Goal: Transaction & Acquisition: Purchase product/service

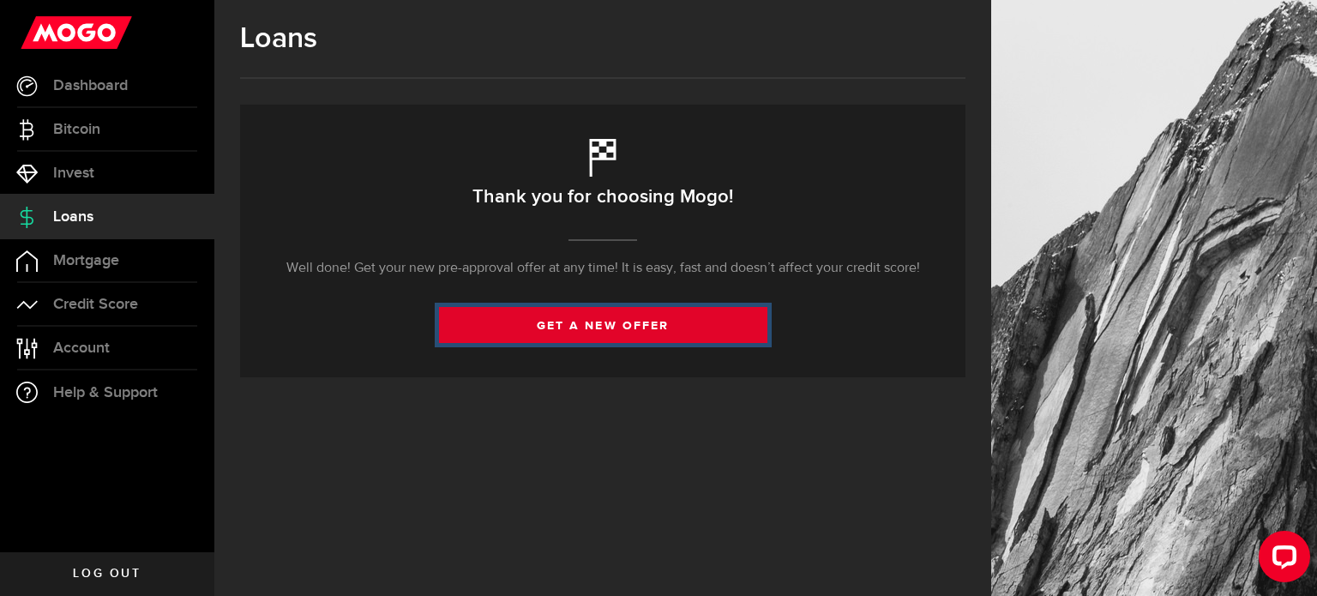
click at [590, 328] on link "get a new offer" at bounding box center [603, 325] width 328 height 36
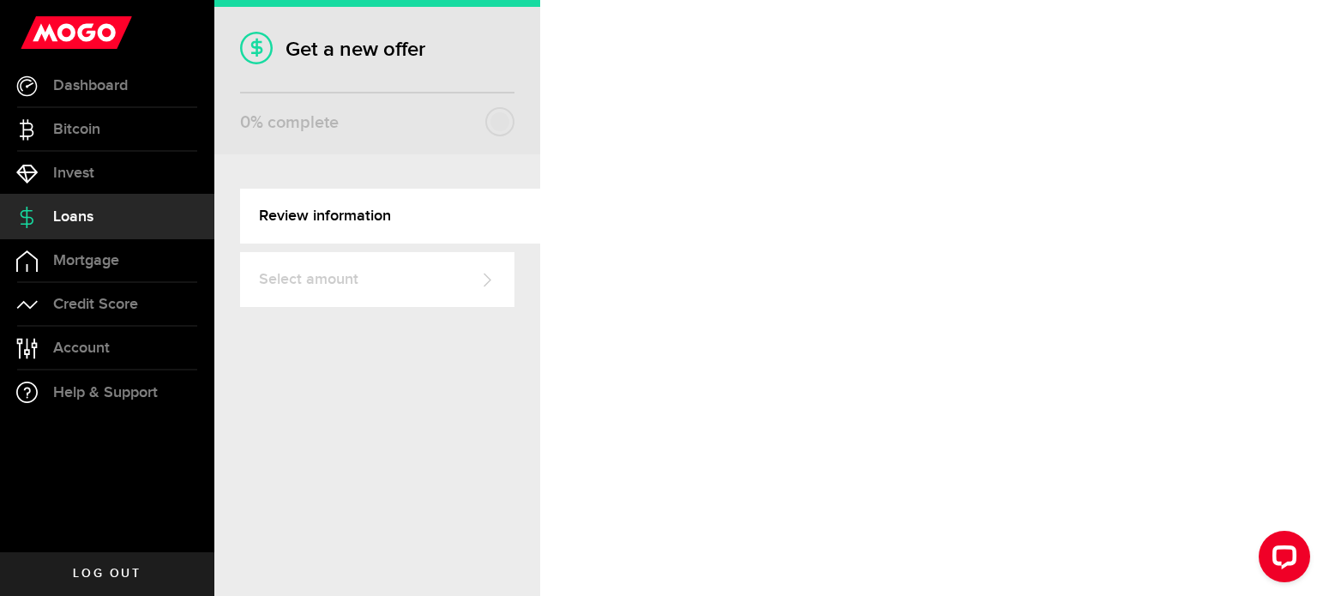
select select "Pension"
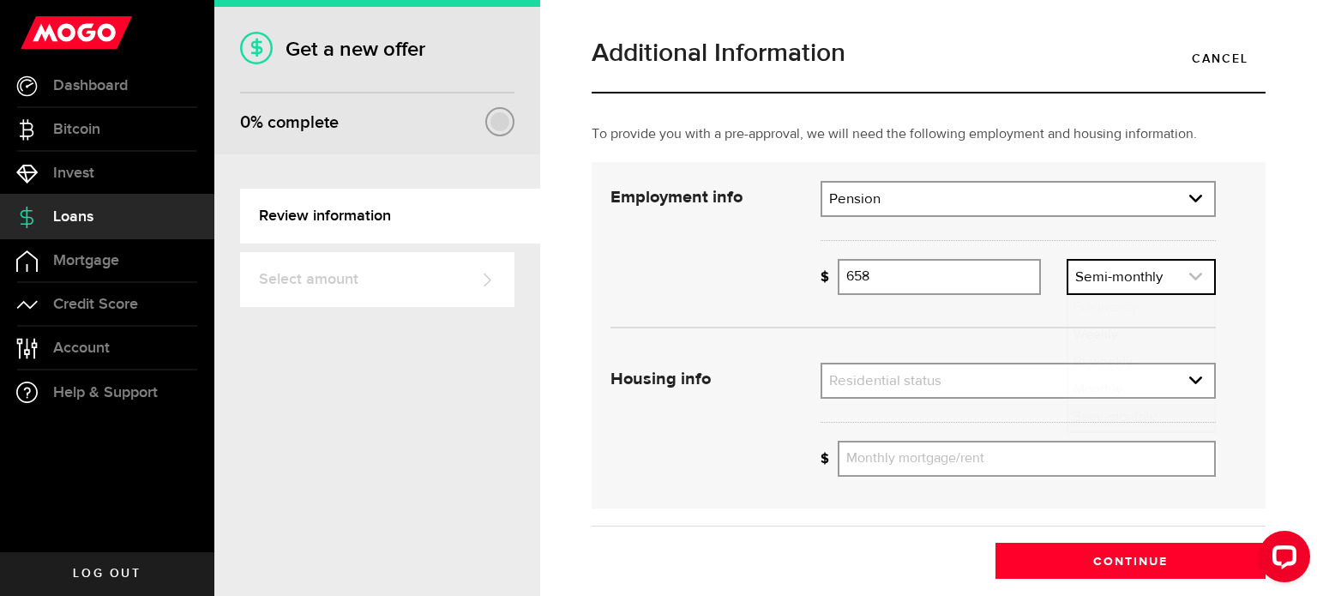
click at [1189, 274] on icon "expand select" at bounding box center [1196, 276] width 15 height 15
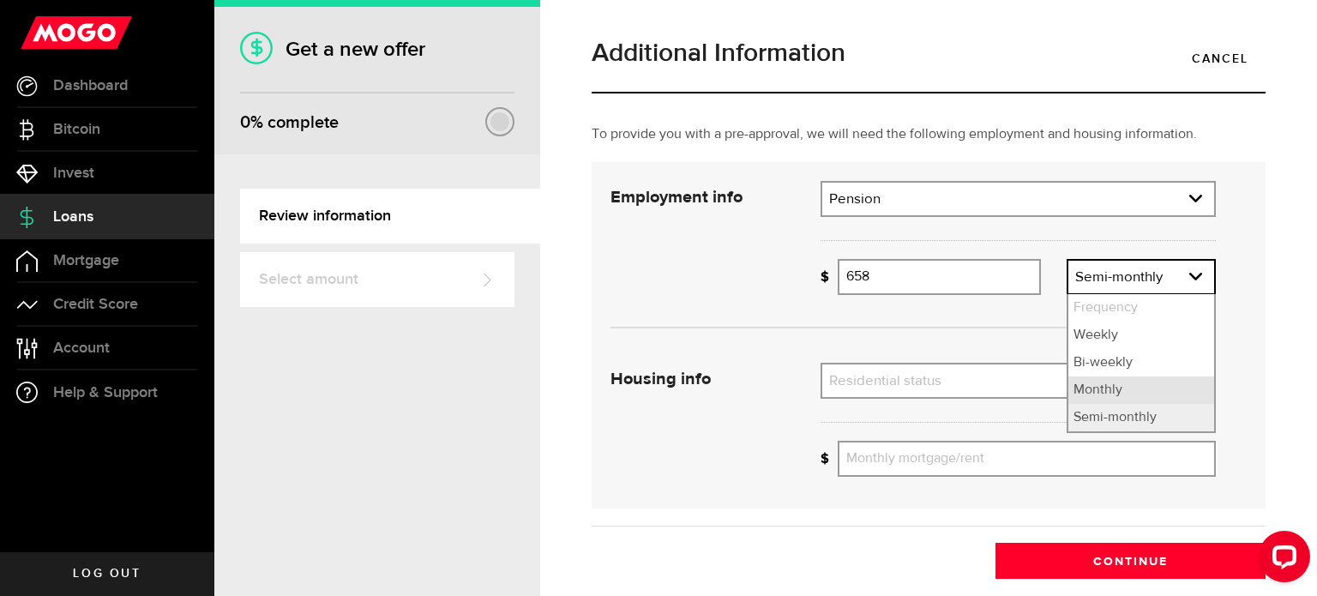
click at [1095, 388] on li "Monthly" at bounding box center [1142, 390] width 146 height 27
select select "monthly"
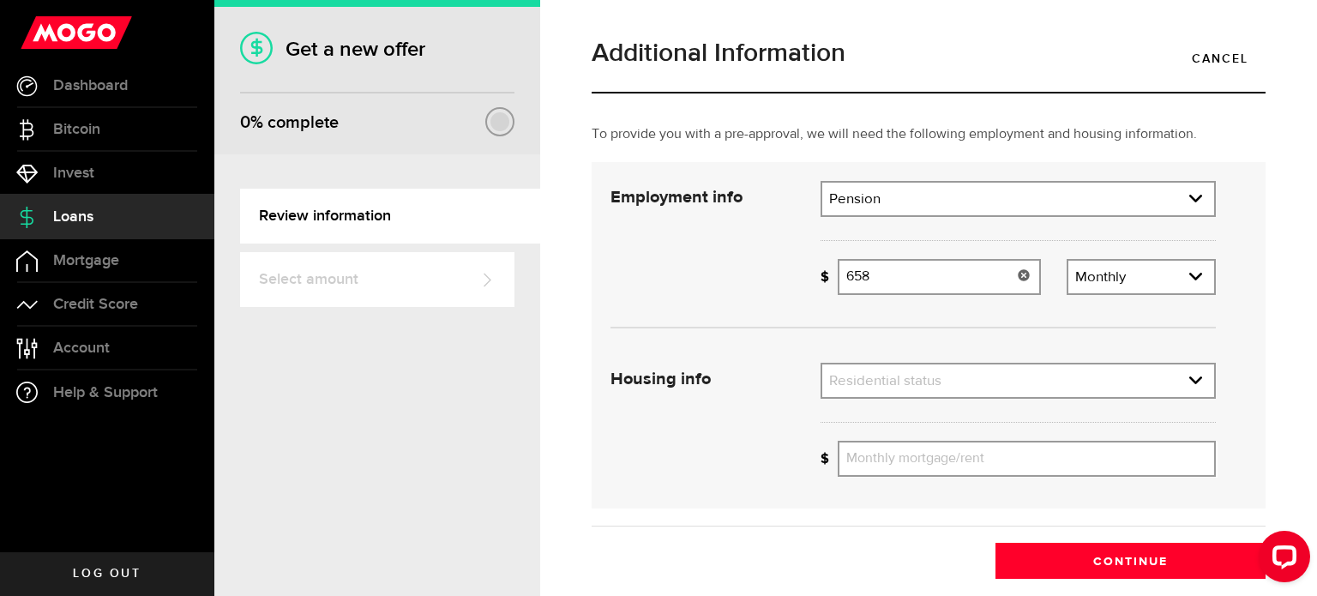
click at [937, 269] on input "658" at bounding box center [939, 277] width 202 height 36
type input "6"
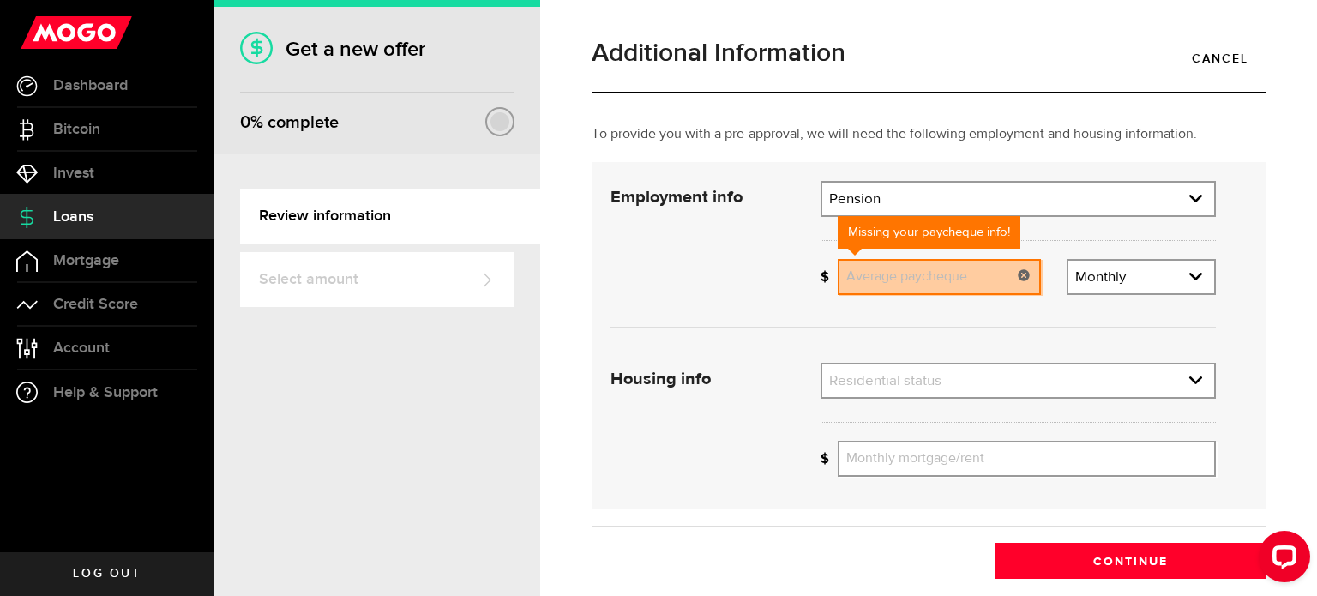
click at [888, 263] on input "Average paycheque" at bounding box center [939, 277] width 202 height 36
type input "1,480"
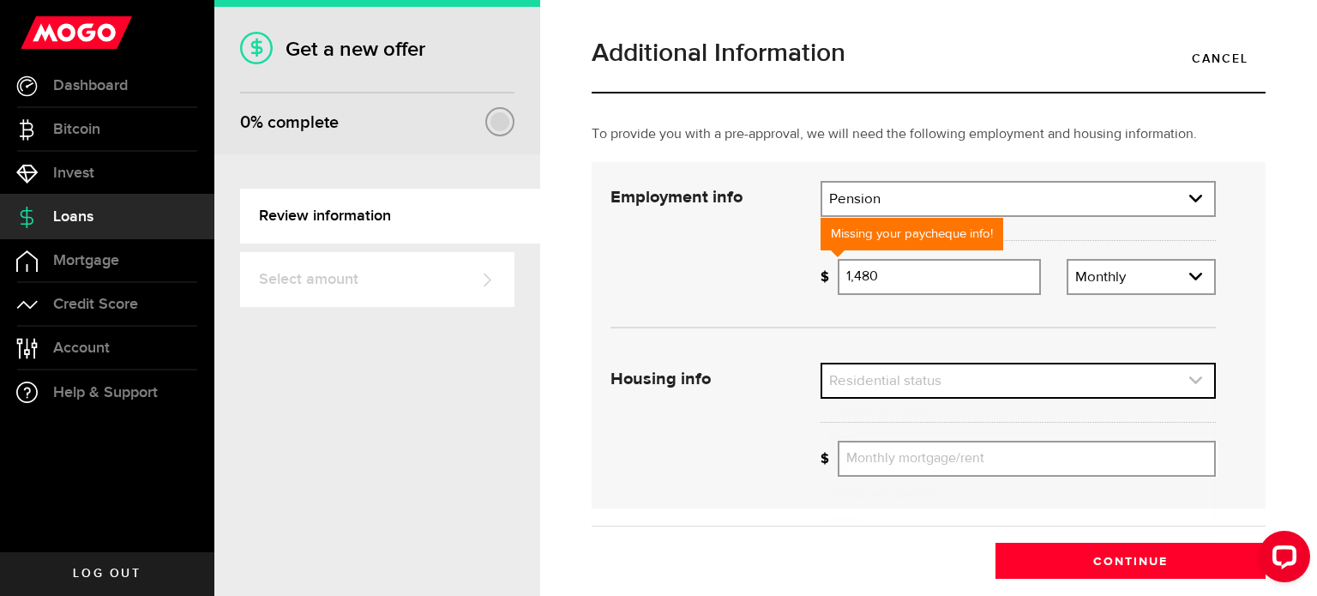
click at [898, 373] on link "expand select" at bounding box center [1018, 381] width 392 height 33
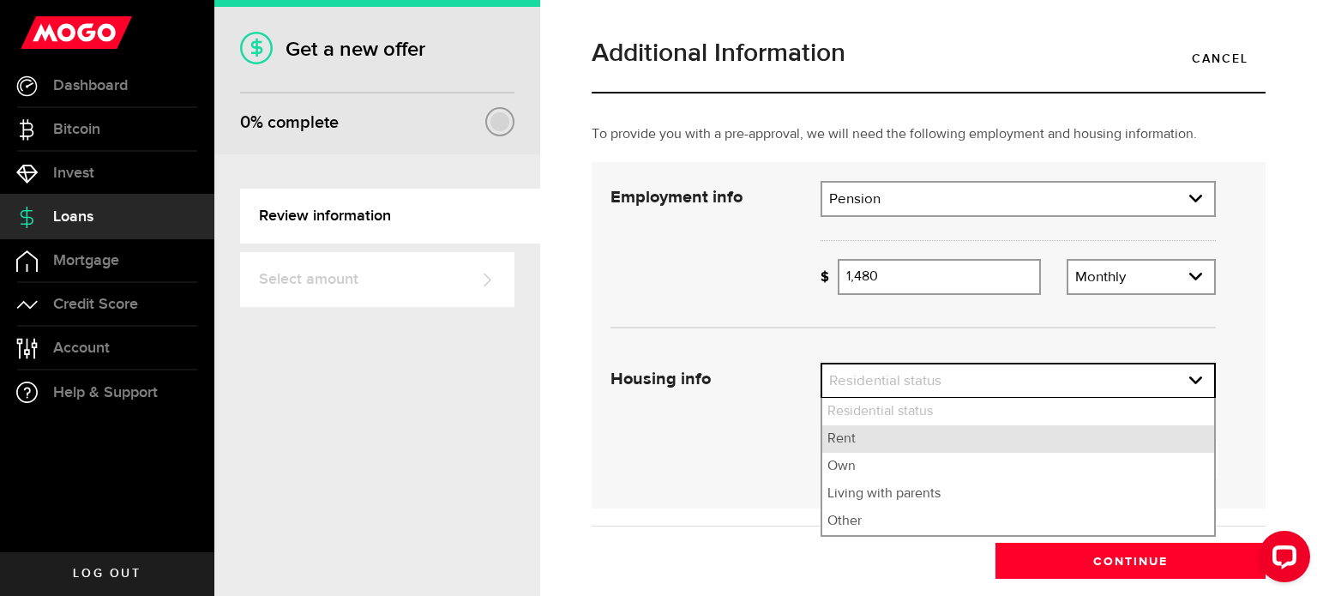
click at [835, 437] on li "Rent" at bounding box center [1018, 438] width 392 height 27
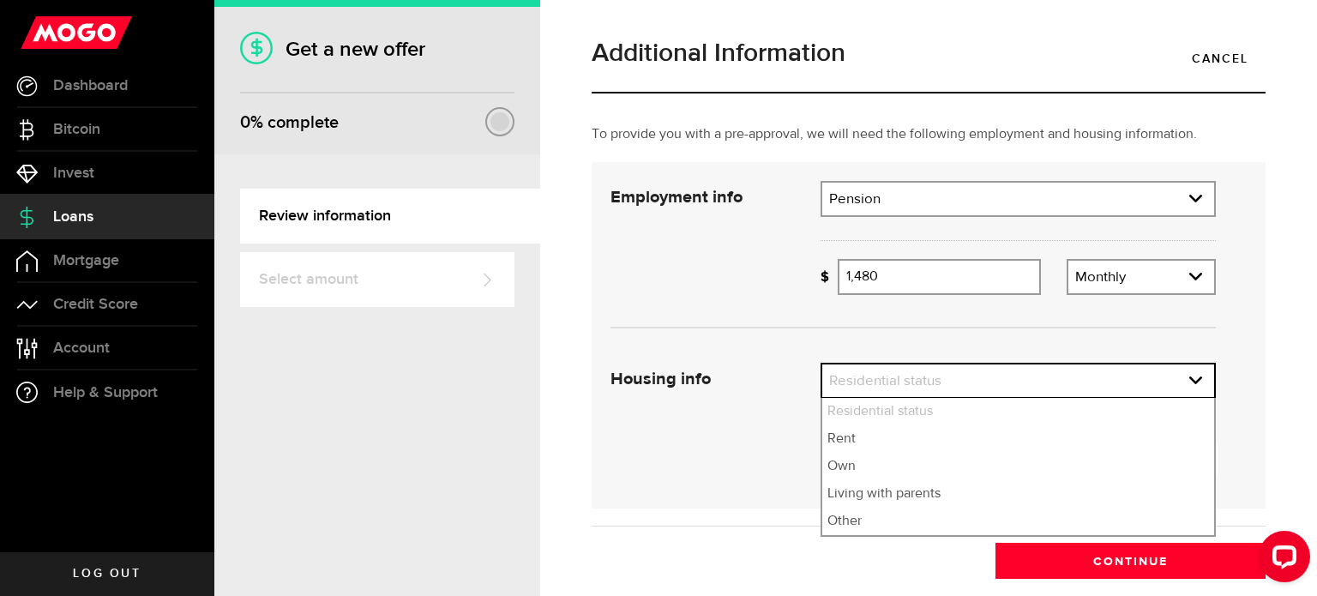
select select "Rent"
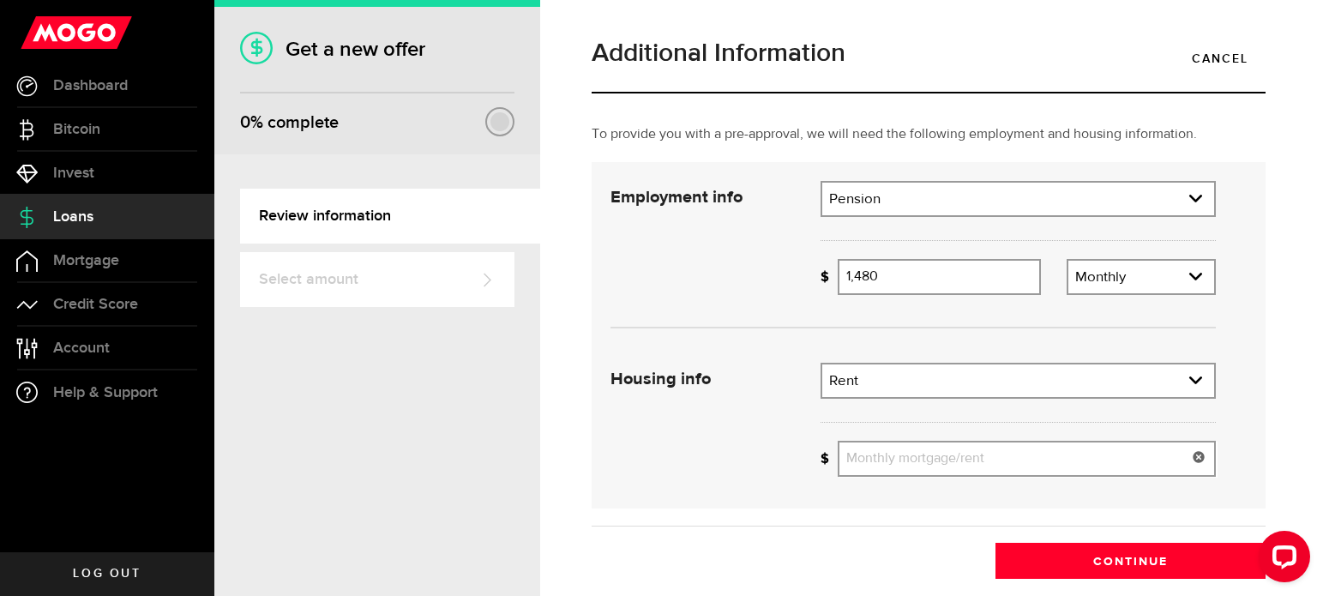
click at [888, 460] on input "Monthly mortgage/rent" at bounding box center [1027, 459] width 378 height 36
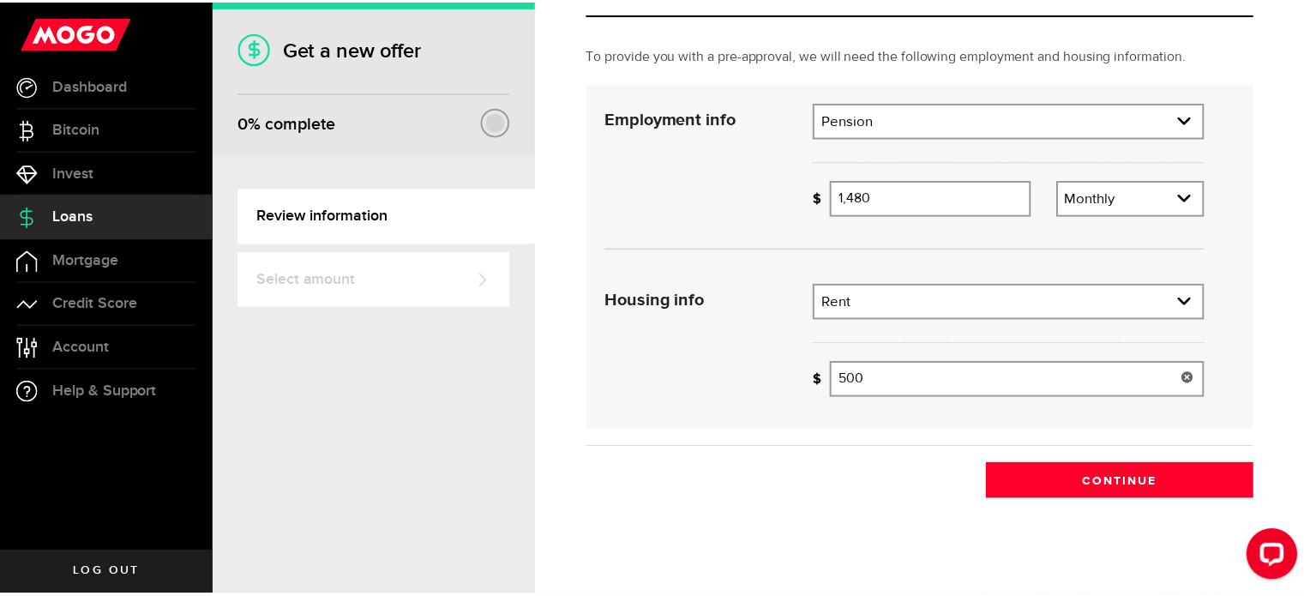
scroll to position [91, 0]
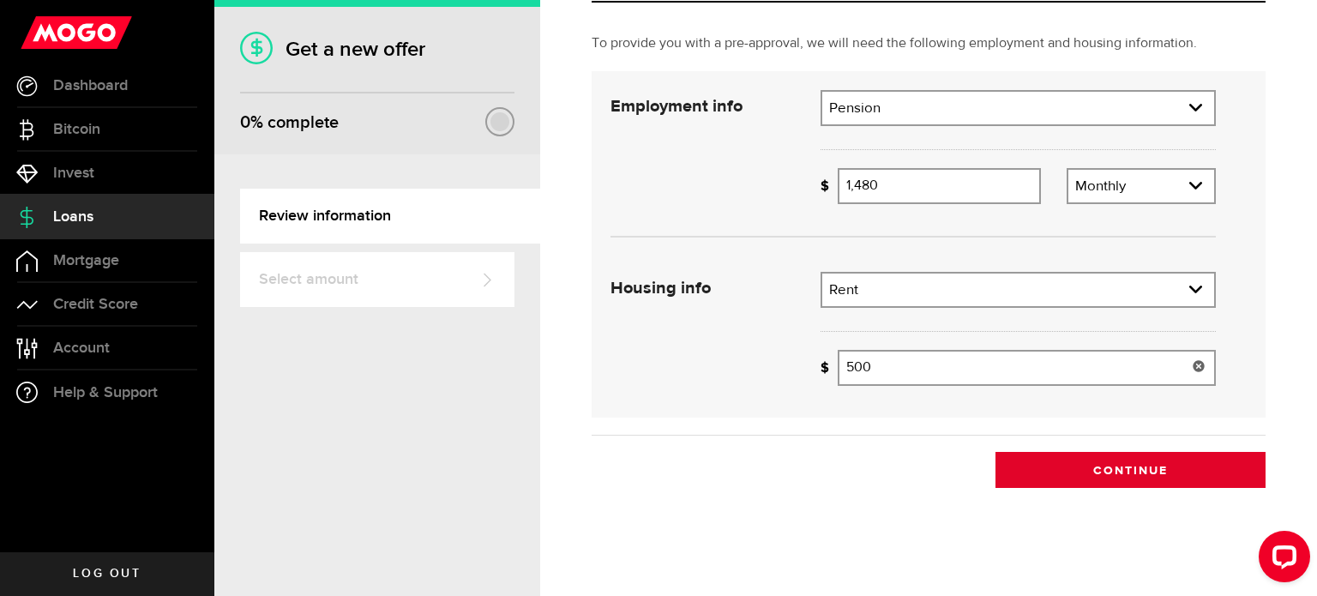
type input "500"
click at [1125, 467] on button "Continue" at bounding box center [1131, 470] width 270 height 36
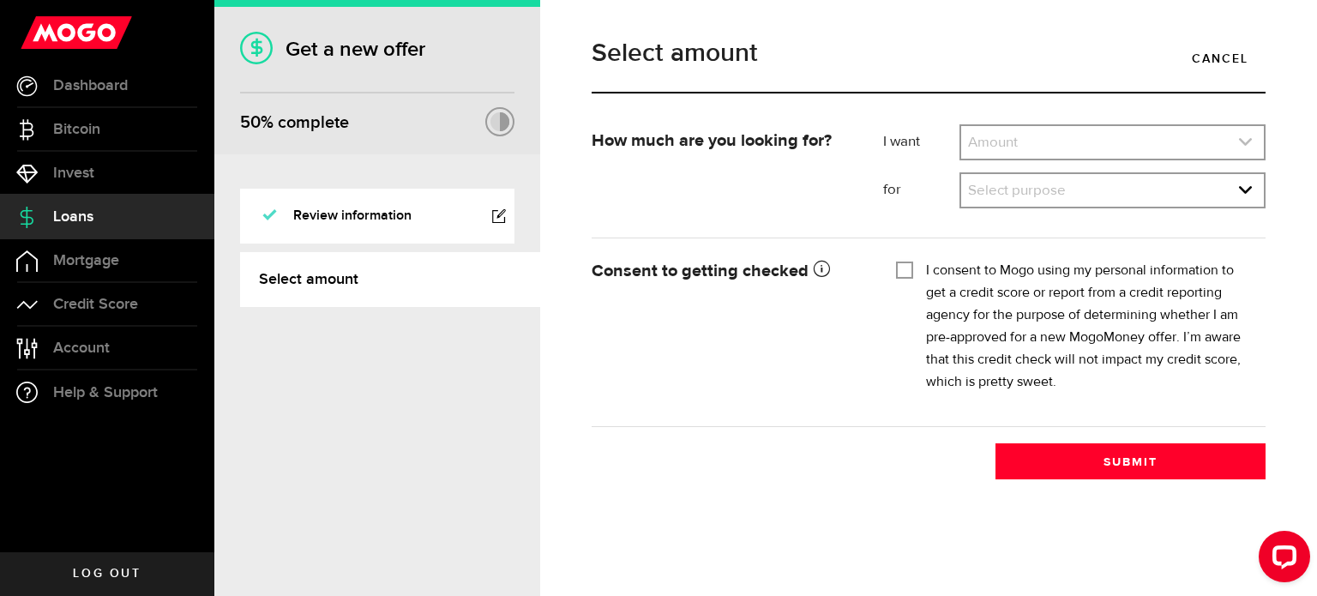
click at [1249, 135] on icon "expand select" at bounding box center [1245, 142] width 15 height 15
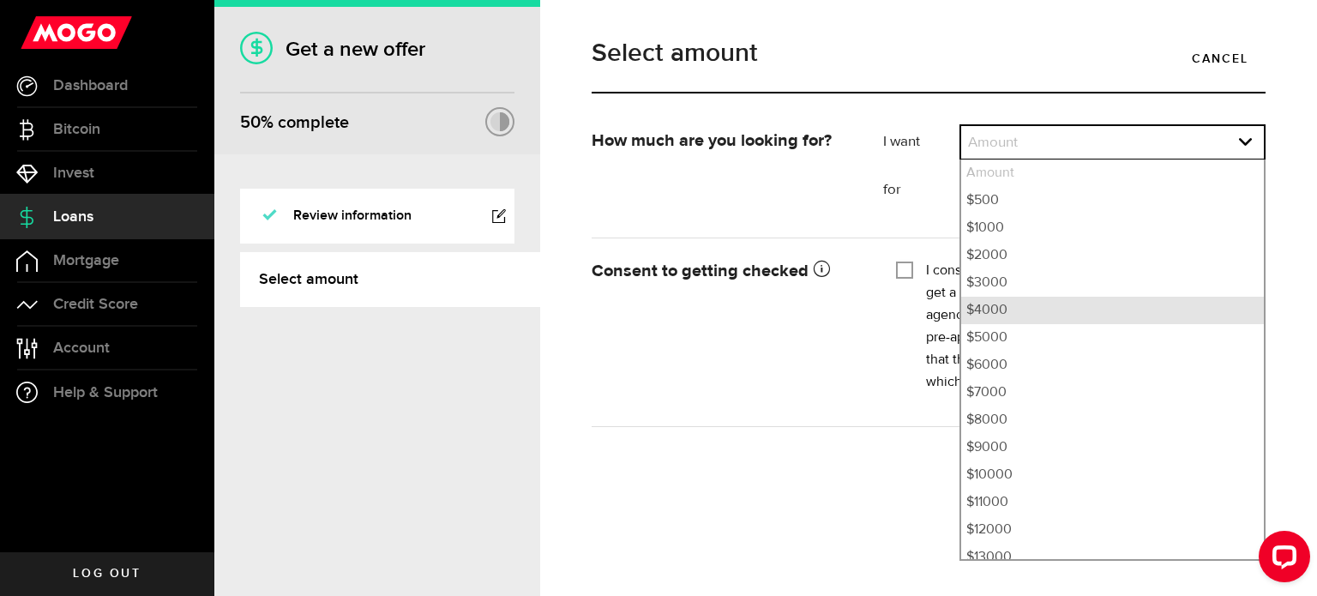
click at [1021, 305] on li "$4000" at bounding box center [1112, 310] width 303 height 27
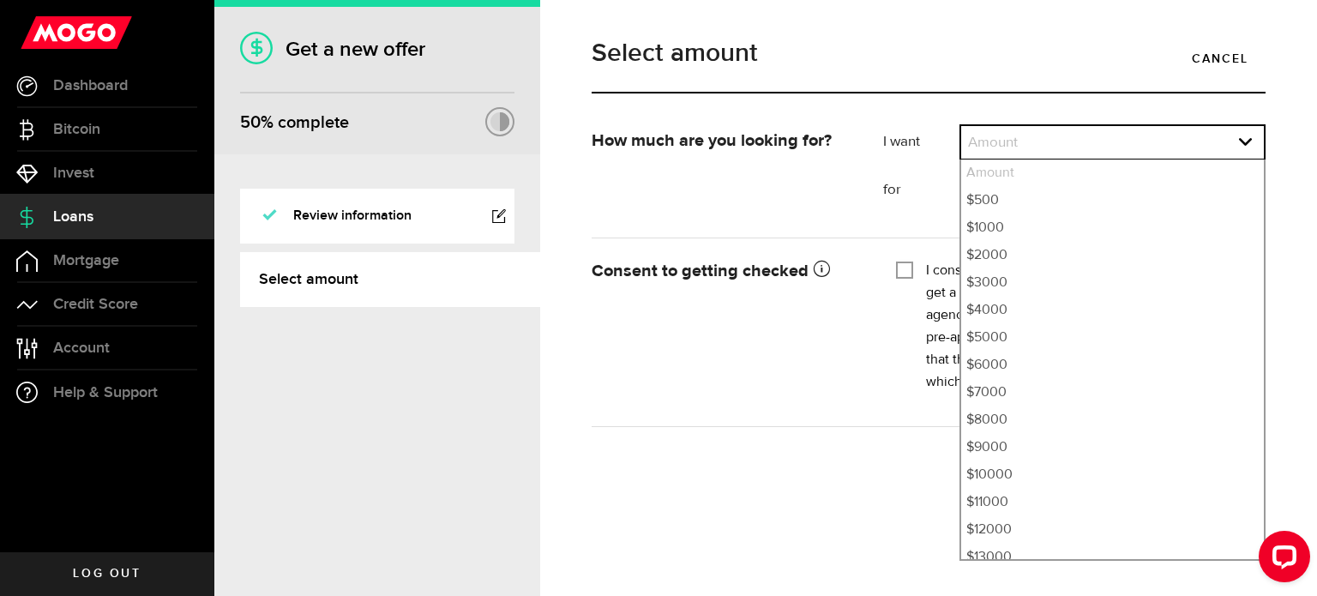
select select "4000"
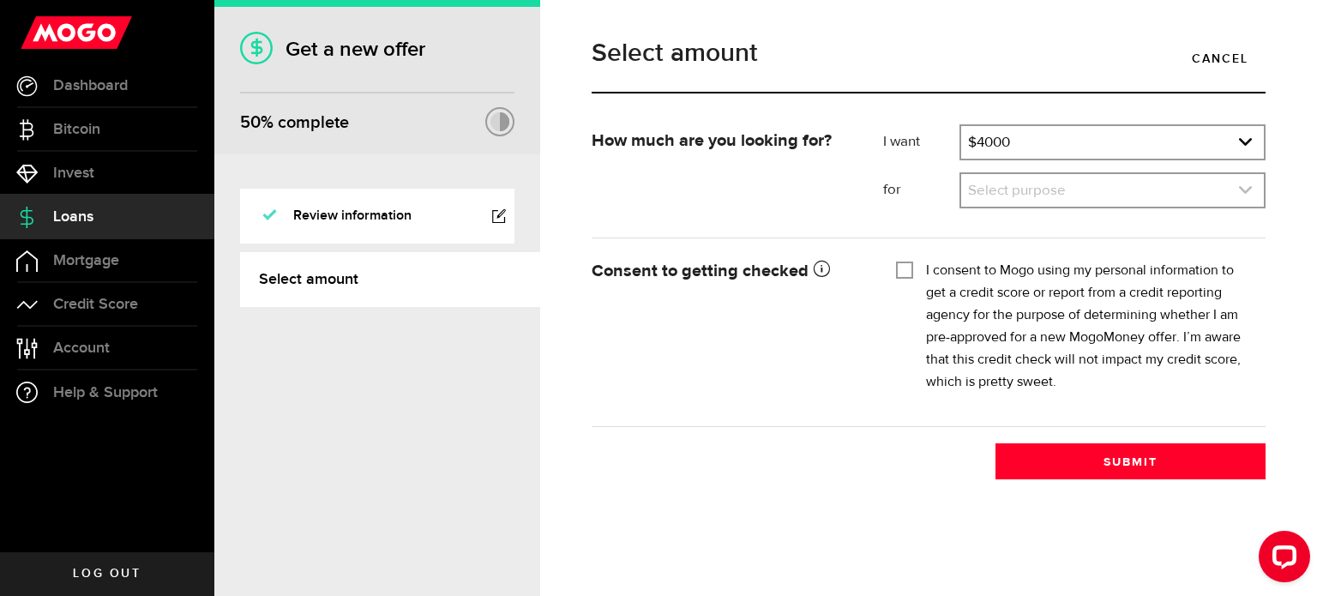
click at [1094, 189] on link "expand select" at bounding box center [1112, 190] width 303 height 33
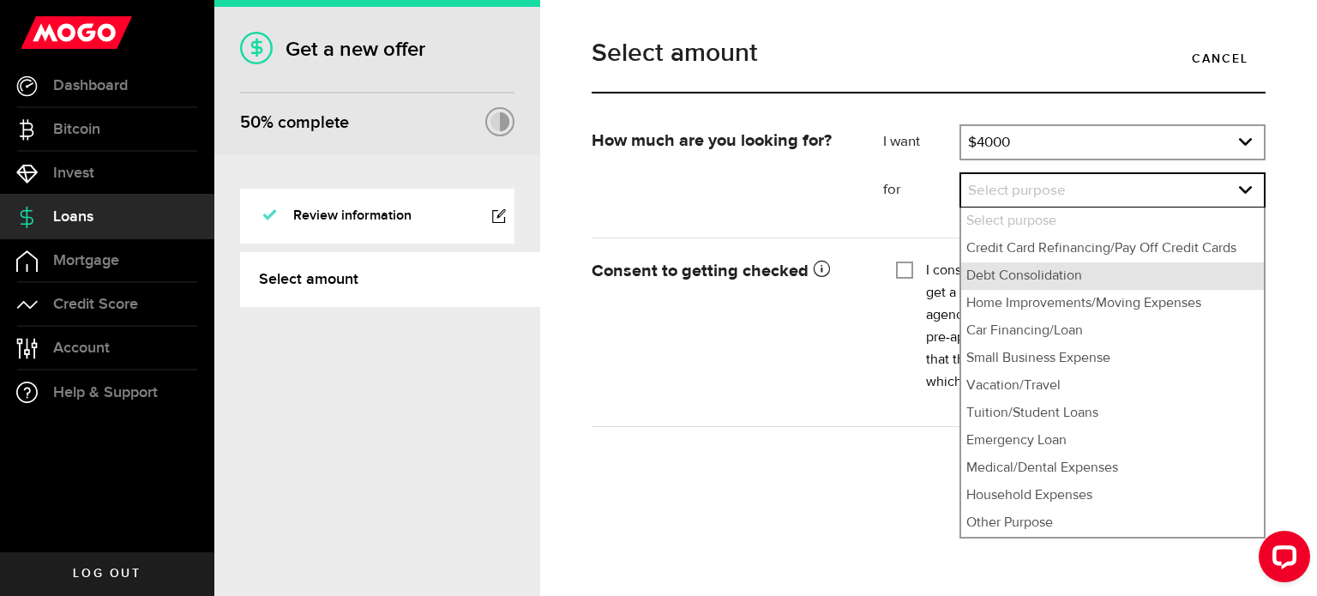
click at [1026, 274] on li "Debt Consolidation" at bounding box center [1112, 275] width 303 height 27
select select "Debt Consolidation"
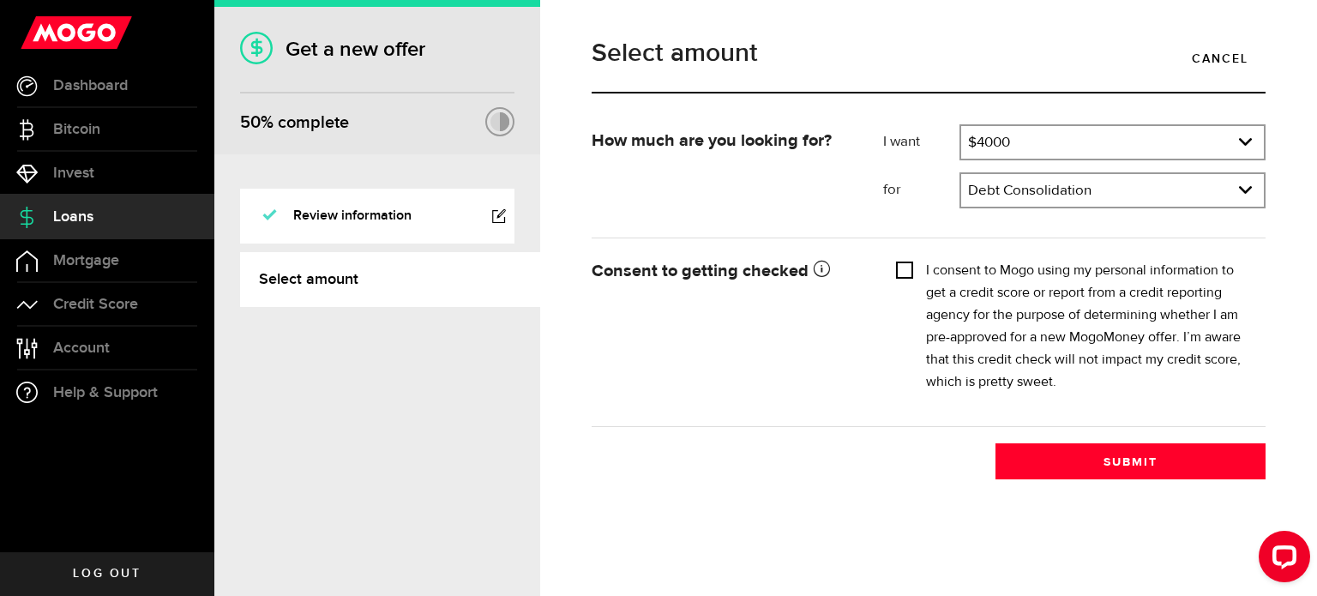
click at [907, 267] on input "I consent to Mogo using my personal information to get a credit score or report…" at bounding box center [904, 268] width 17 height 17
checkbox input "true"
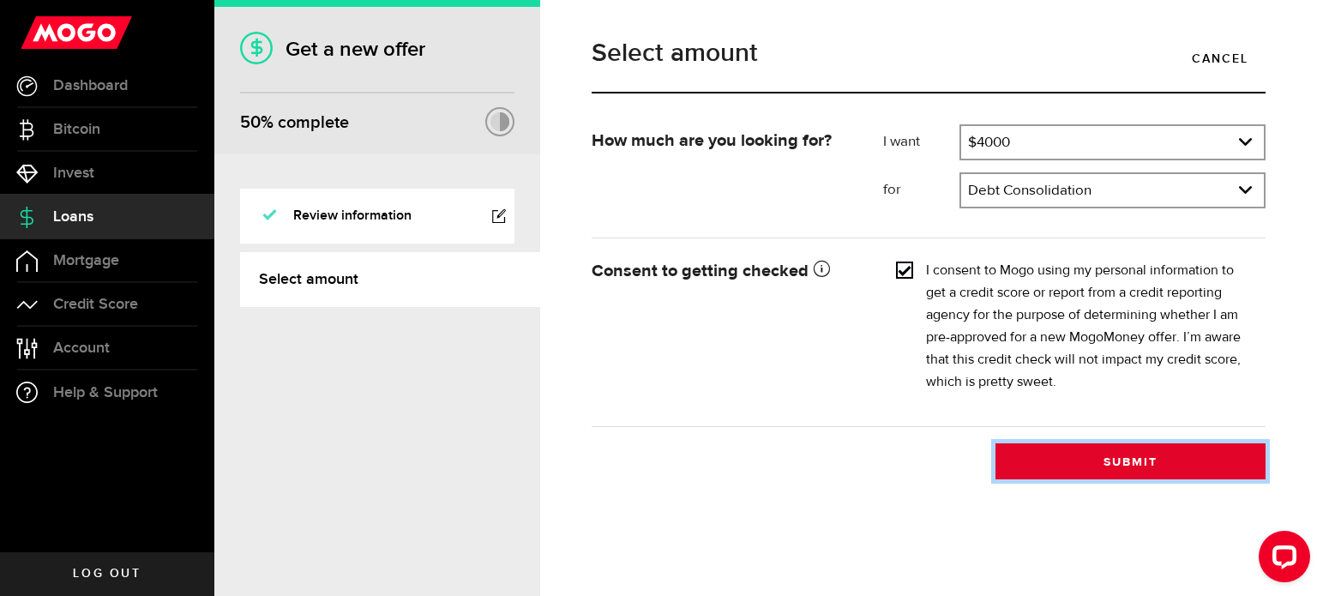
click at [1137, 466] on button "Submit" at bounding box center [1131, 461] width 270 height 36
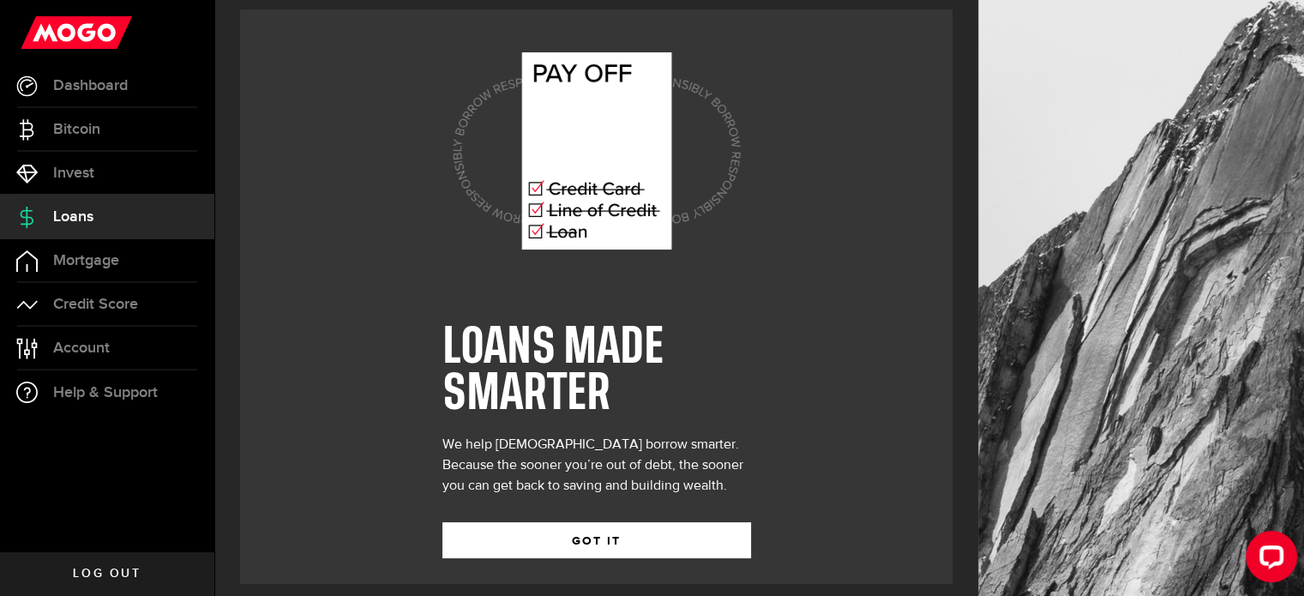
scroll to position [24, 0]
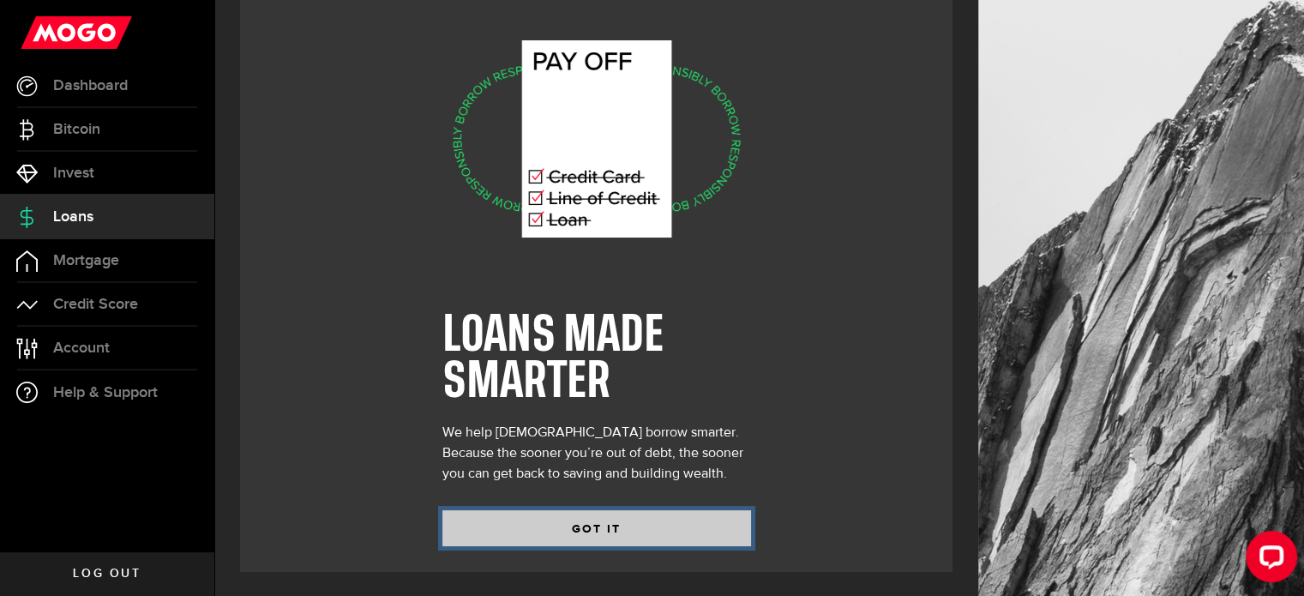
click at [605, 528] on button "GOT IT" at bounding box center [597, 528] width 309 height 36
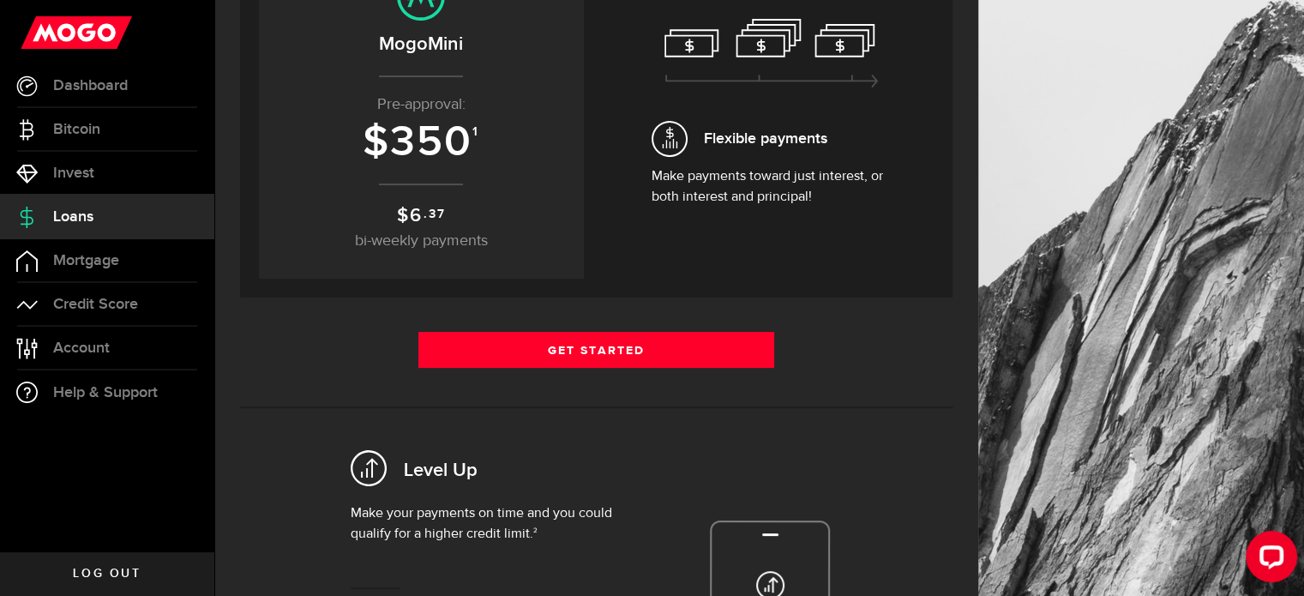
scroll to position [257, 0]
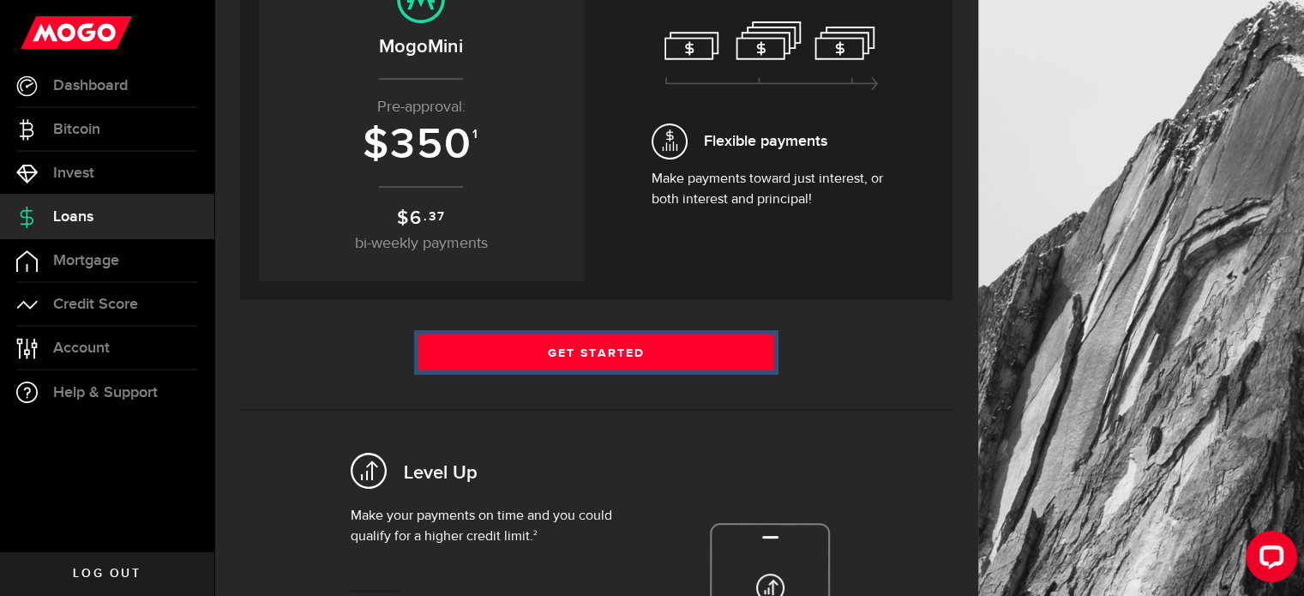
drag, startPoint x: 600, startPoint y: 352, endPoint x: 588, endPoint y: 421, distance: 69.7
click at [600, 352] on link "Get Started" at bounding box center [597, 352] width 357 height 36
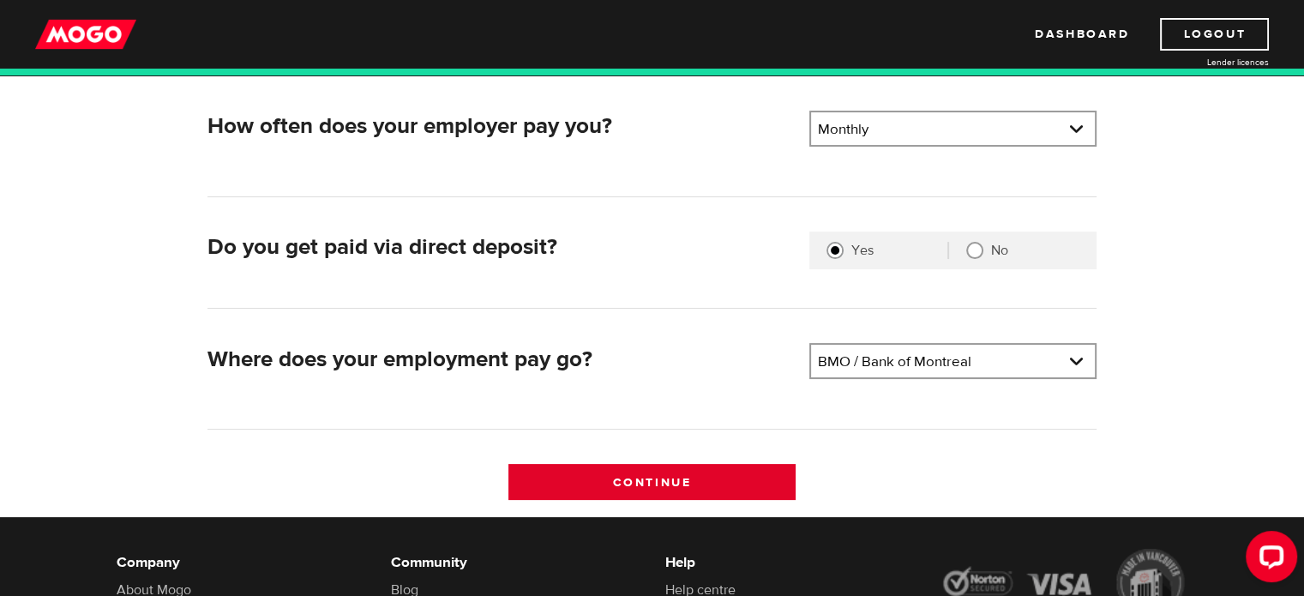
scroll to position [257, 0]
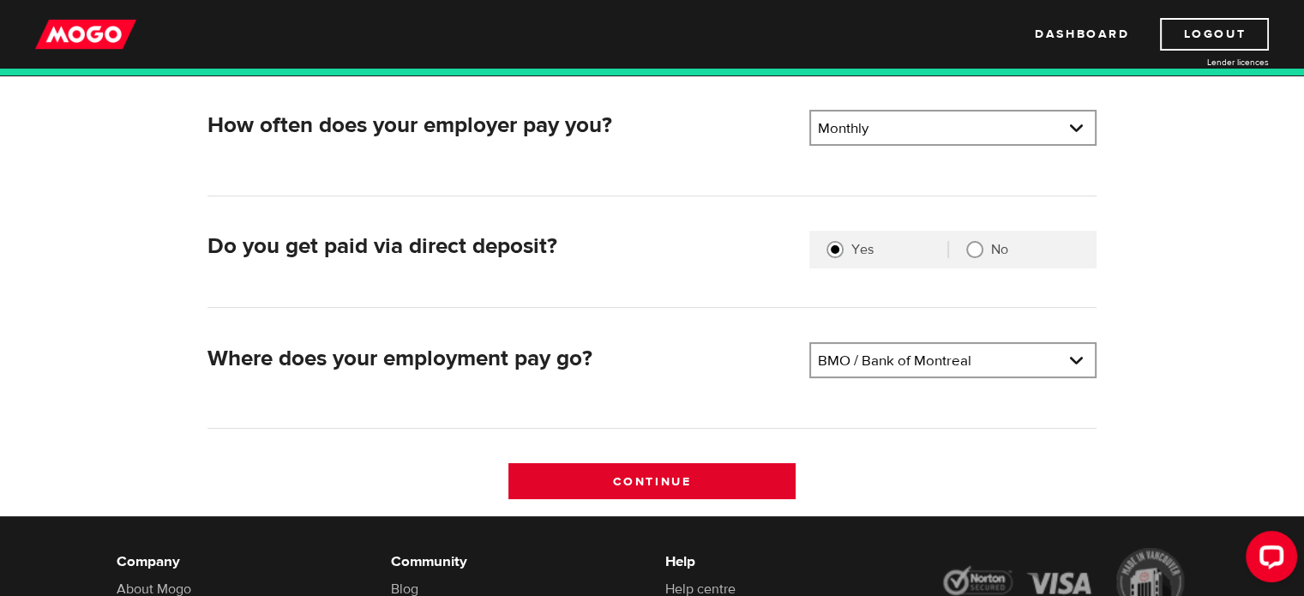
click at [651, 480] on input "Continue" at bounding box center [652, 481] width 287 height 36
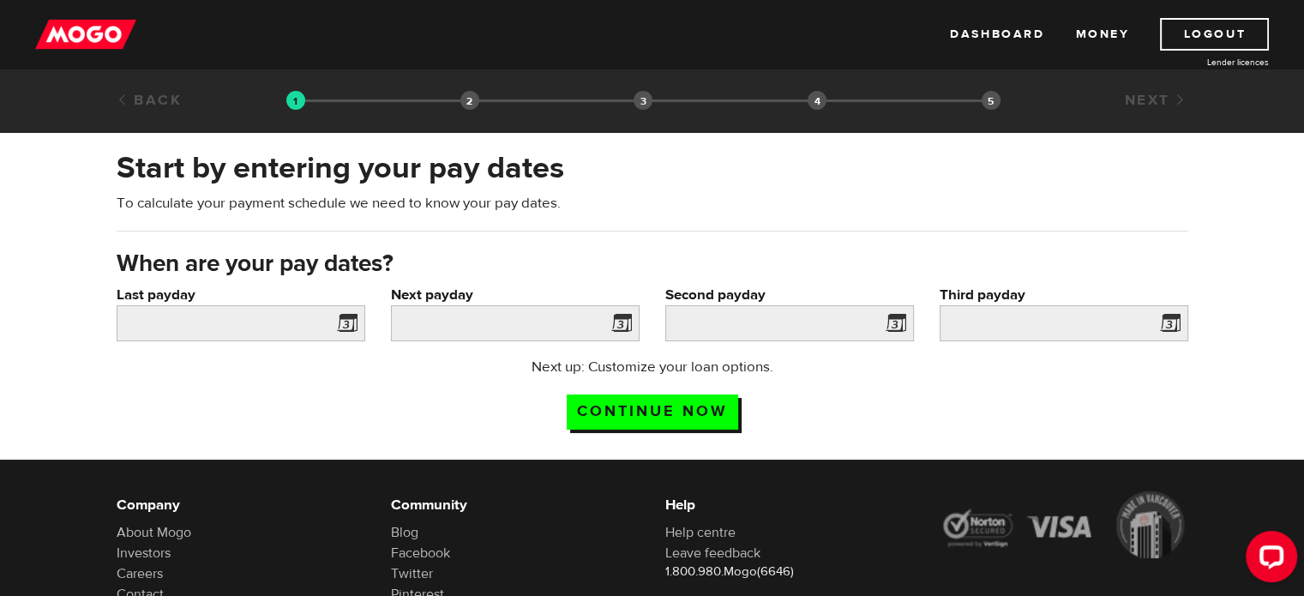
click at [345, 319] on span at bounding box center [344, 325] width 26 height 27
click at [312, 322] on input "Last payday" at bounding box center [241, 323] width 249 height 36
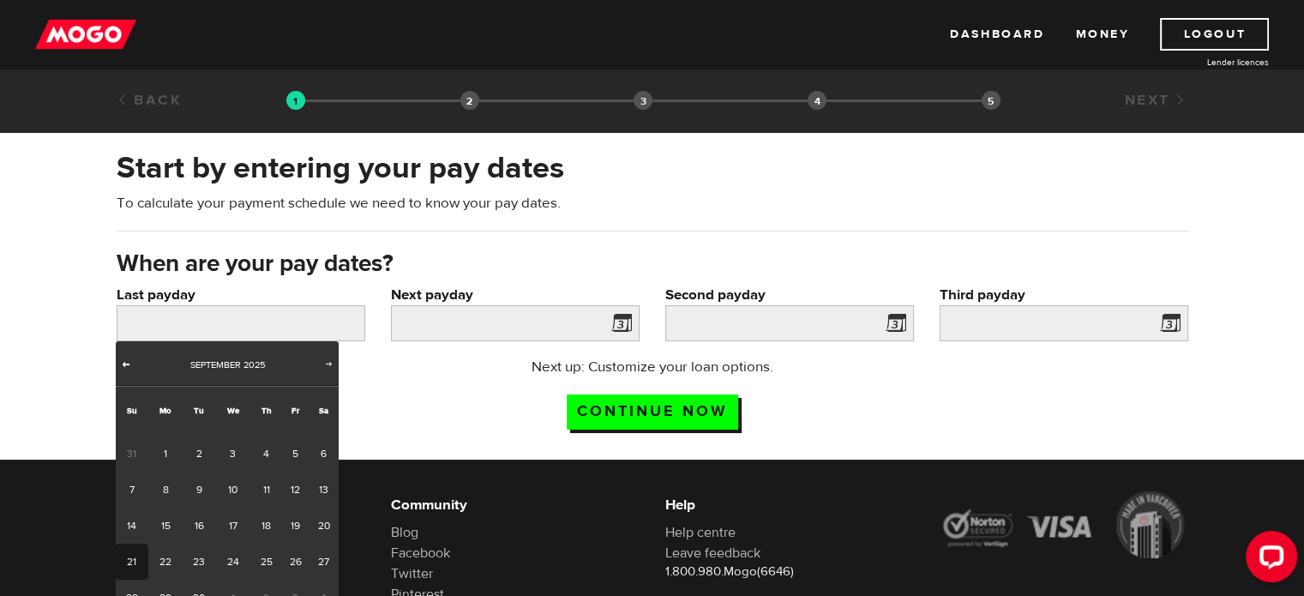
click at [126, 363] on span "Prev" at bounding box center [126, 364] width 14 height 14
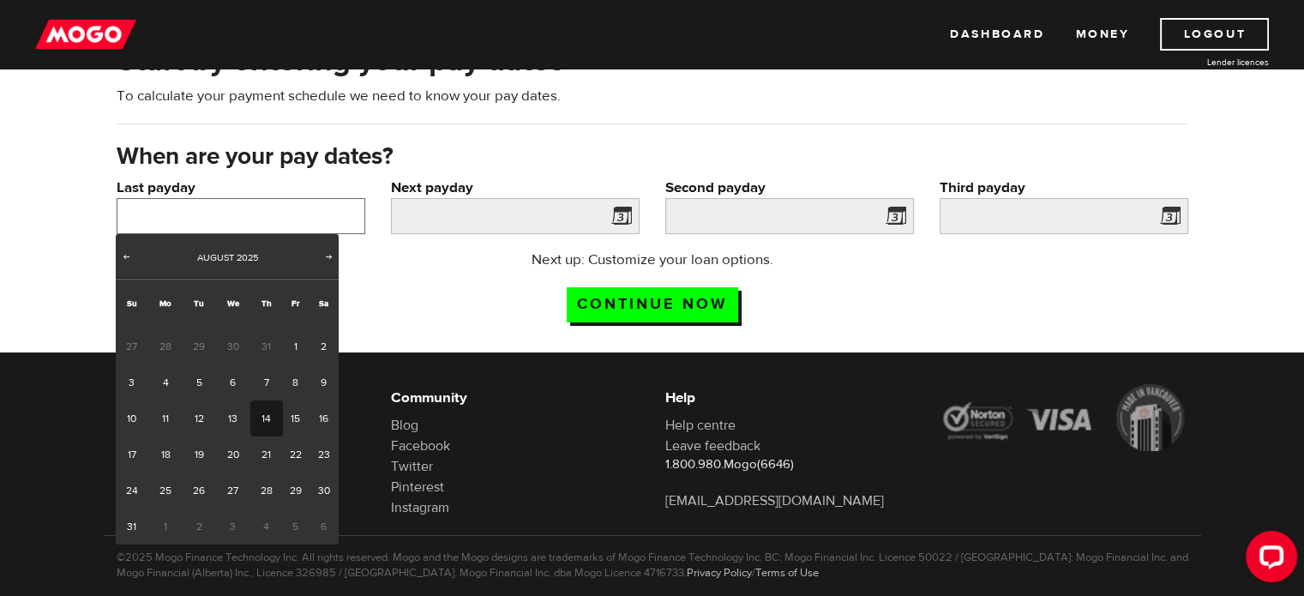
scroll to position [134, 0]
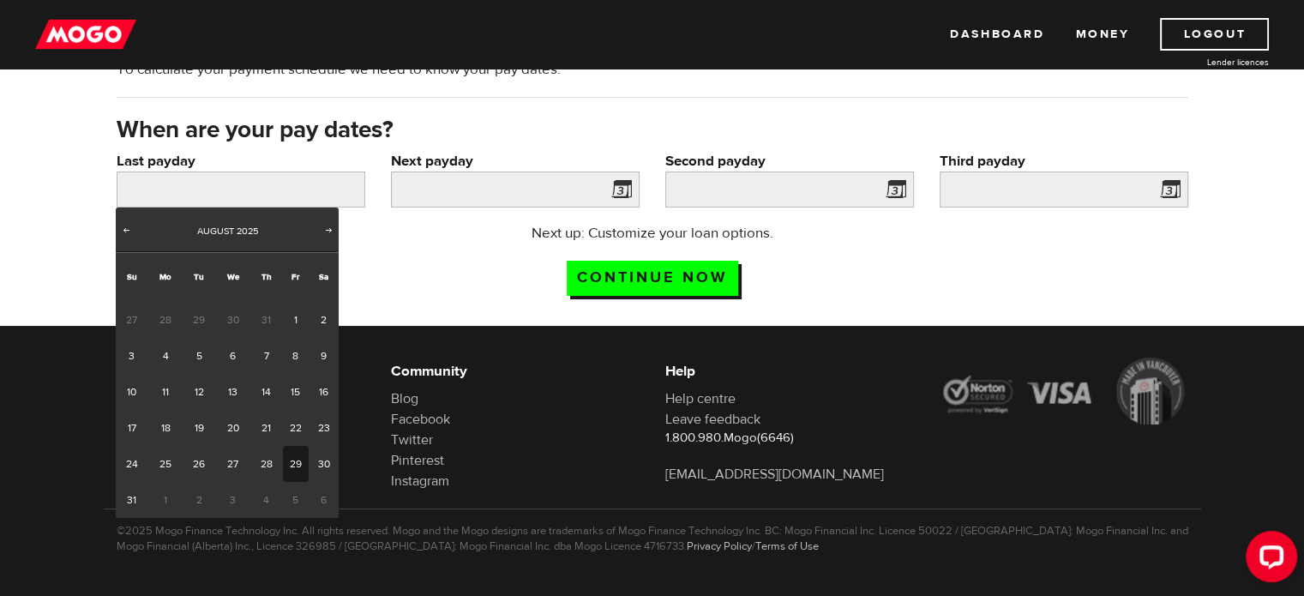
click at [298, 467] on link "29" at bounding box center [296, 464] width 27 height 36
type input "2025/08/29"
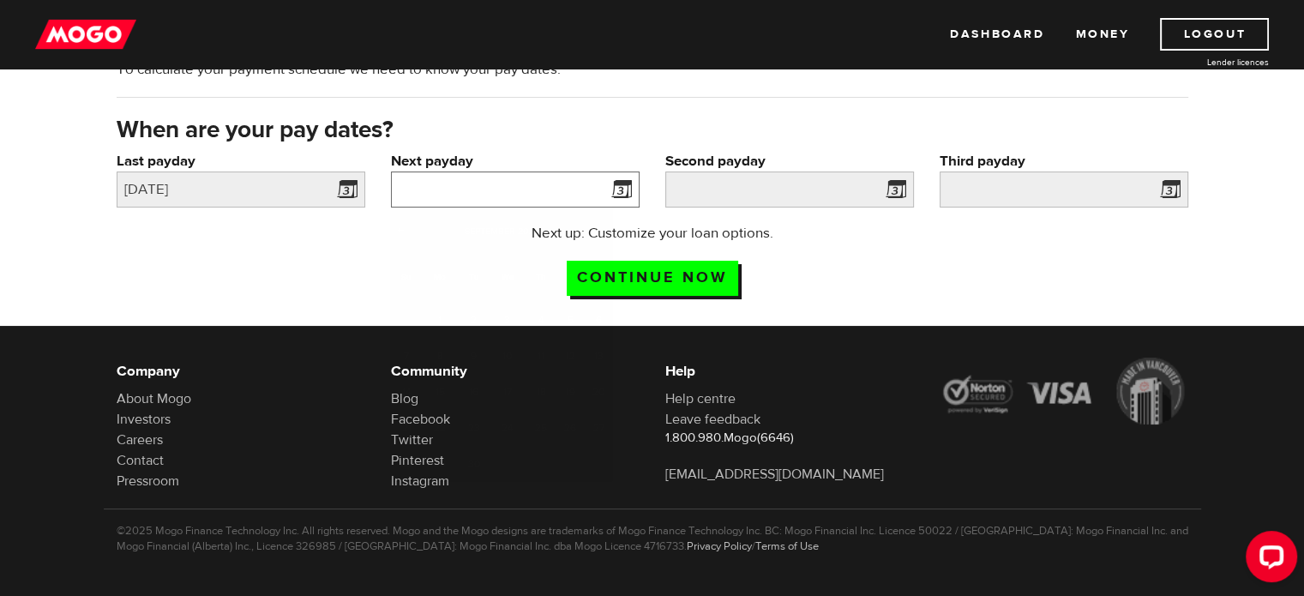
click at [600, 182] on input "Next payday" at bounding box center [515, 190] width 249 height 36
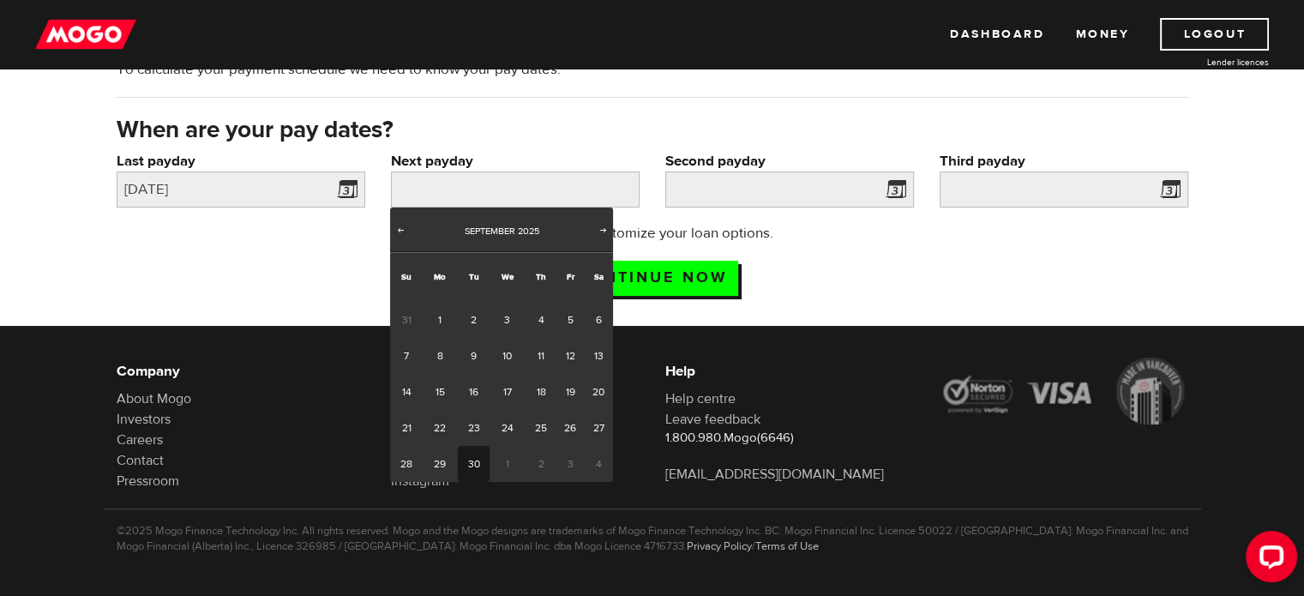
click at [475, 461] on link "30" at bounding box center [474, 464] width 32 height 36
type input "2025/09/30"
type input "2025/10/30"
type input "2025/11/29"
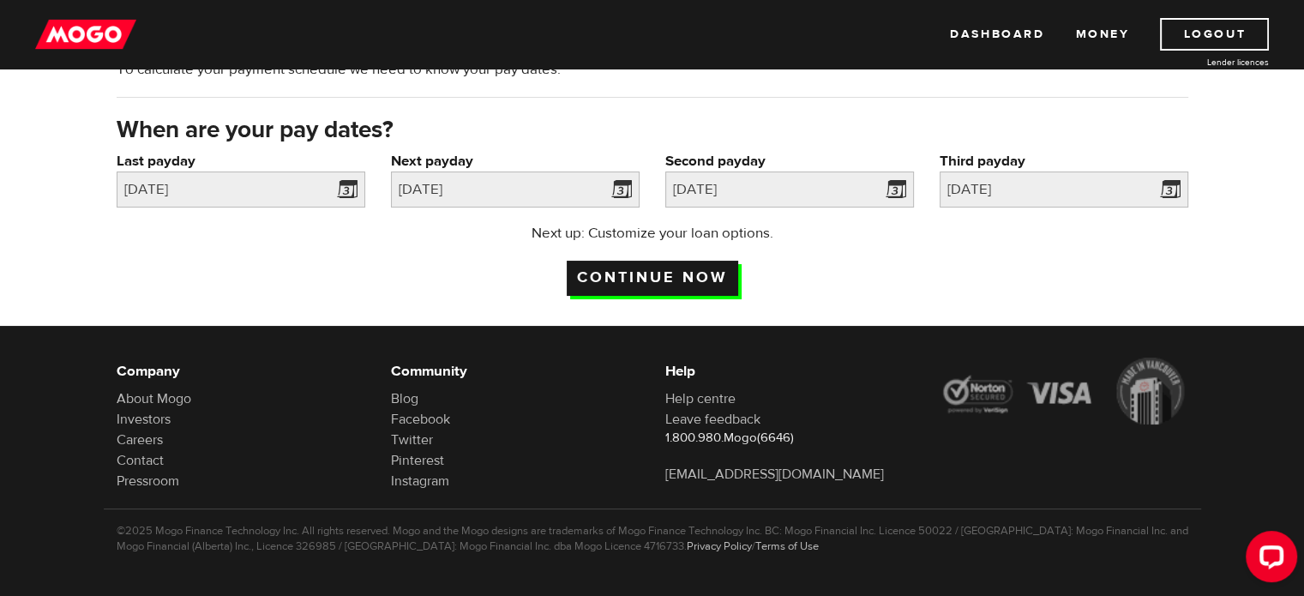
click at [662, 271] on input "Continue now" at bounding box center [653, 278] width 172 height 35
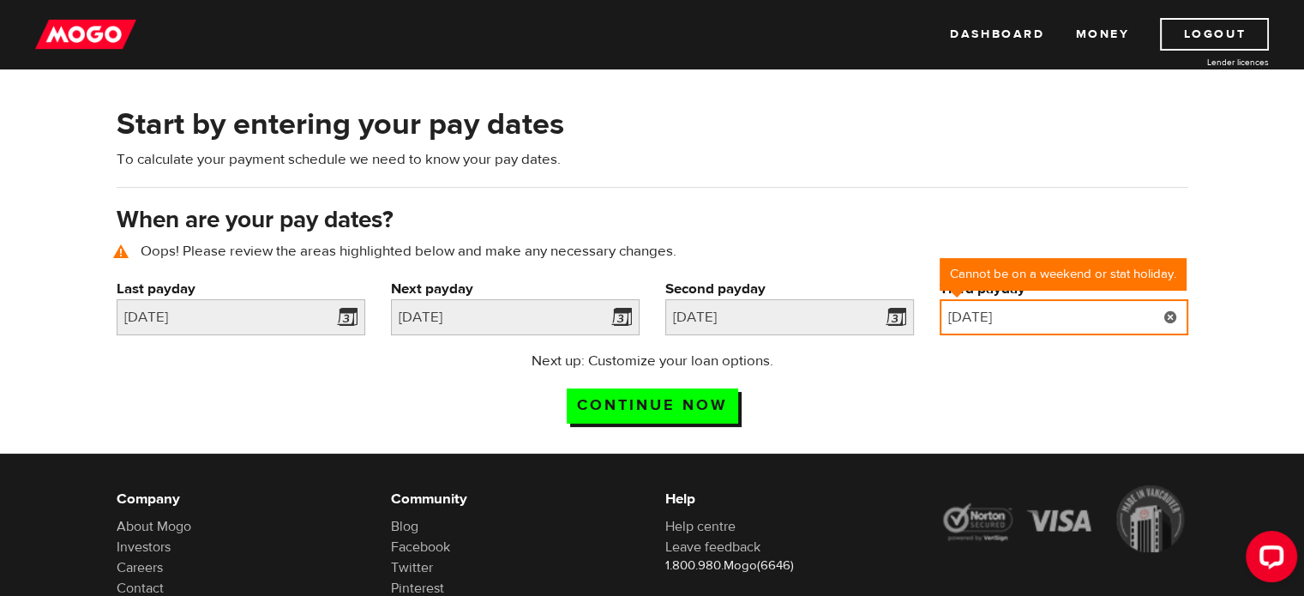
click at [1091, 313] on input "2025/11/29" at bounding box center [1064, 317] width 249 height 36
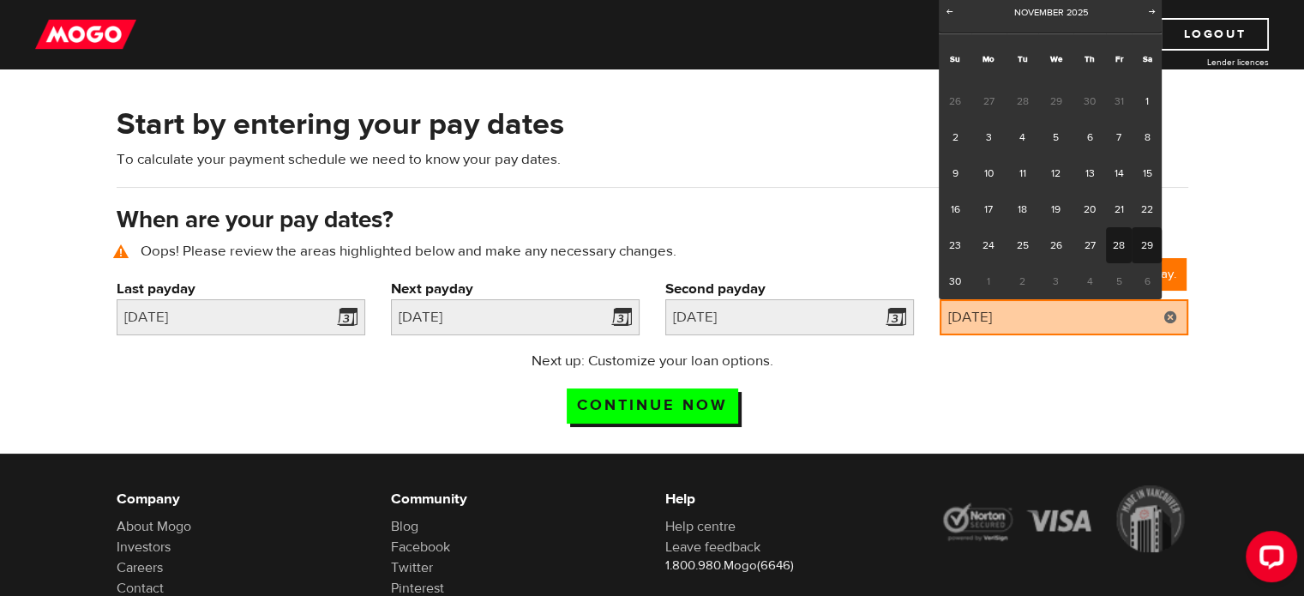
click at [1118, 246] on link "28" at bounding box center [1119, 245] width 27 height 36
type input "2025/11/28"
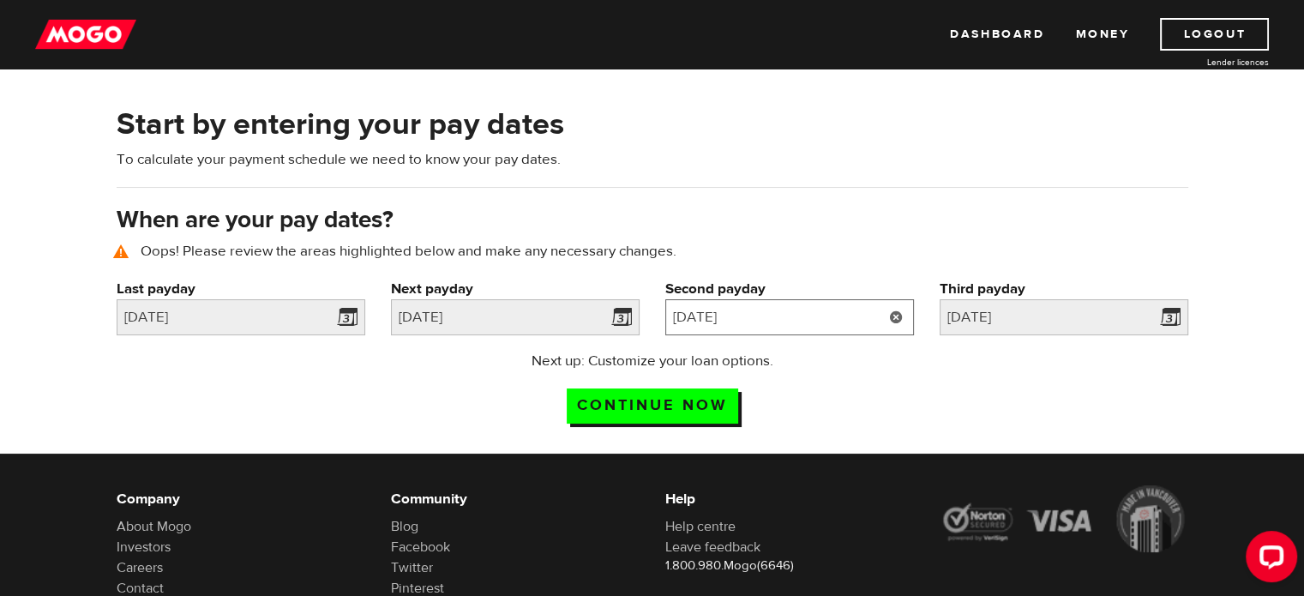
click at [799, 313] on input "2025/10/30" at bounding box center [790, 317] width 249 height 36
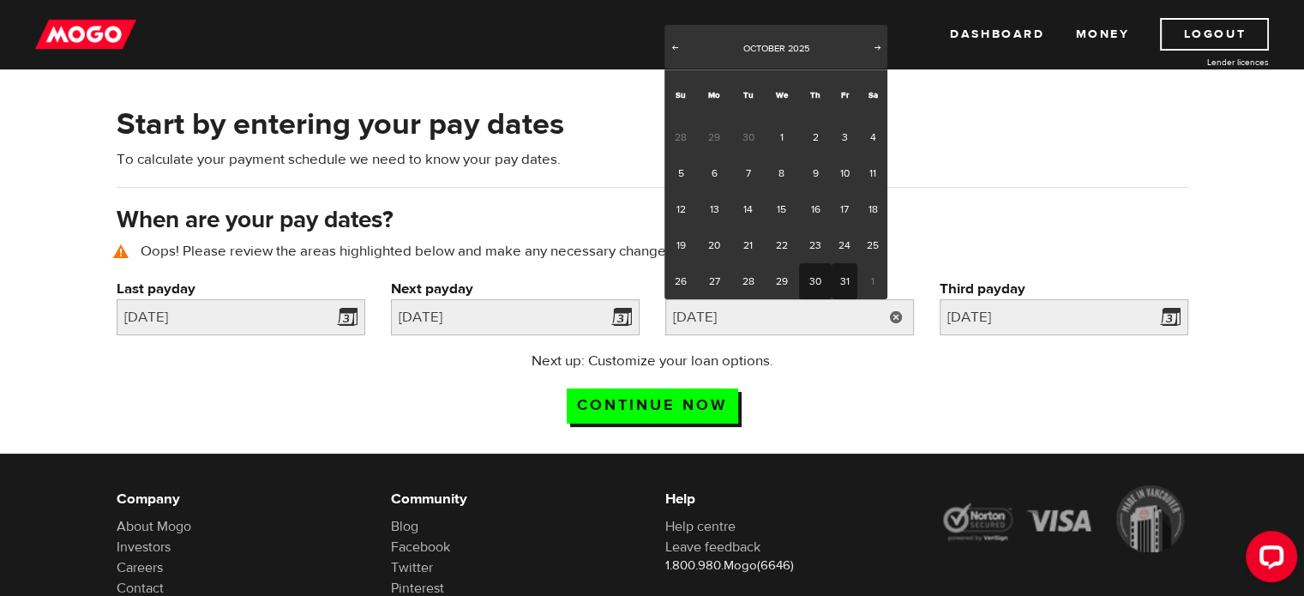
click at [843, 281] on link "31" at bounding box center [845, 281] width 27 height 36
type input "2025/10/31"
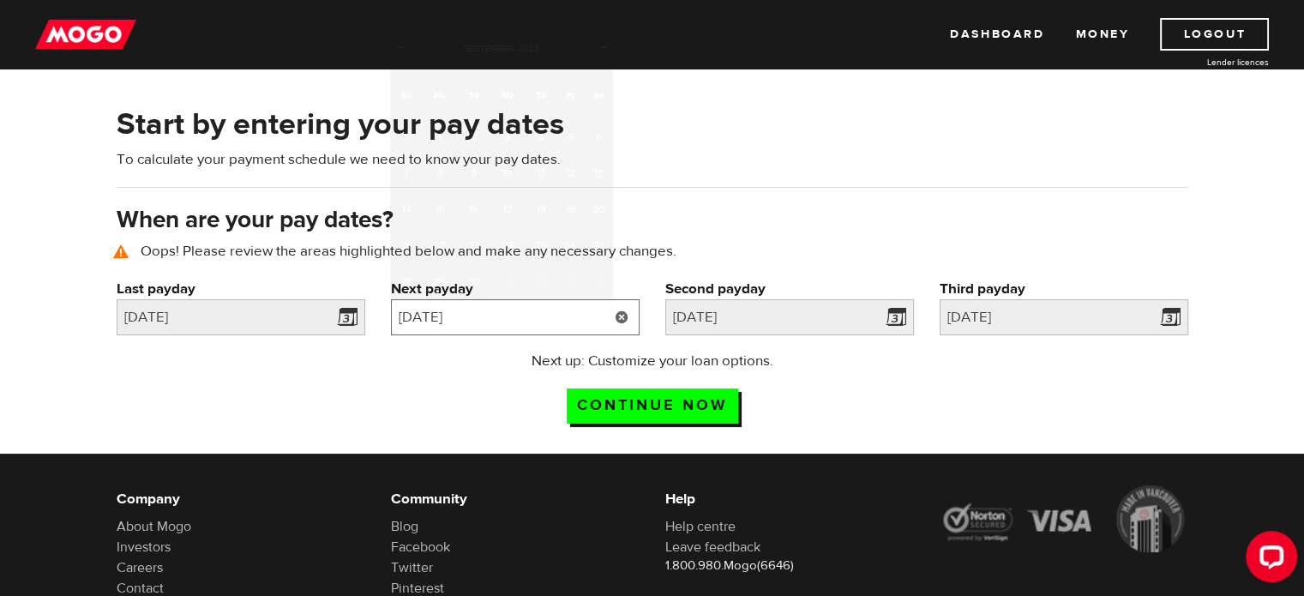
click at [552, 312] on input "2025/09/30" at bounding box center [515, 317] width 249 height 36
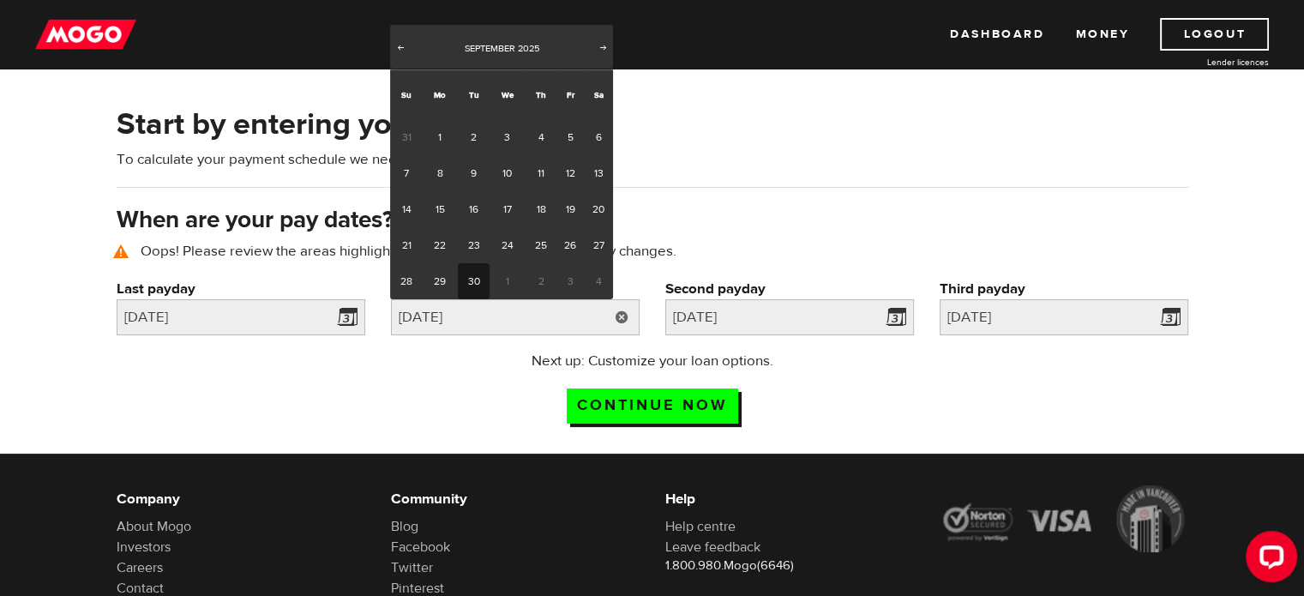
click at [491, 377] on div "Next up: Customize your loan options. Continue now" at bounding box center [652, 394] width 340 height 86
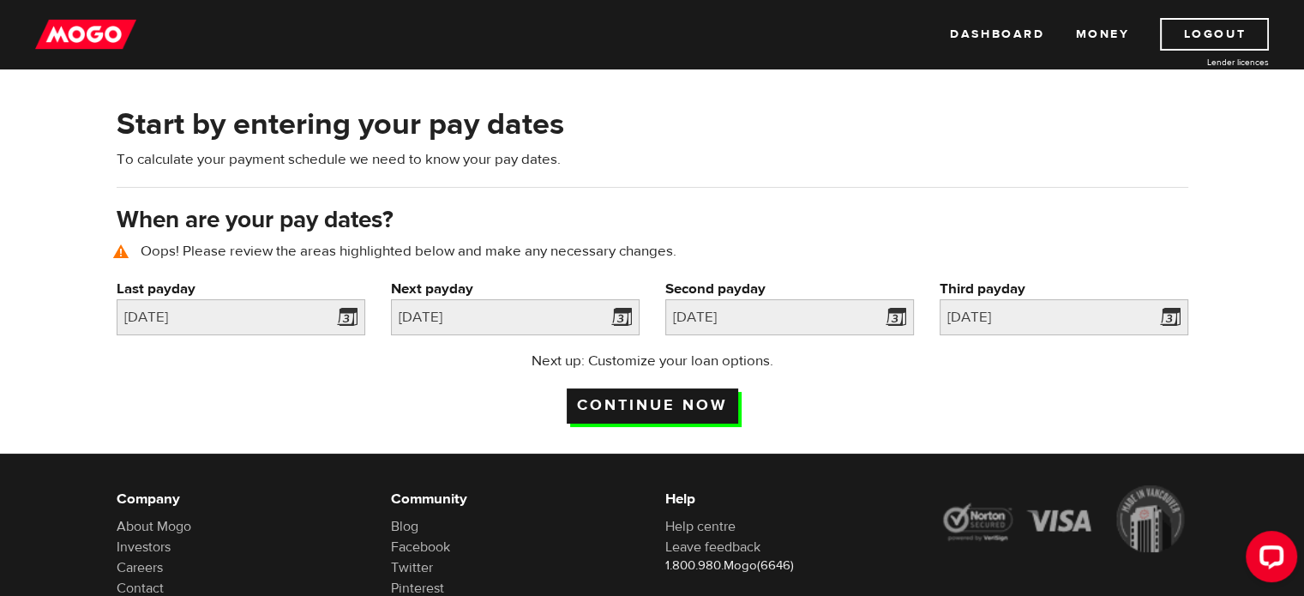
click at [678, 405] on input "Continue now" at bounding box center [653, 406] width 172 height 35
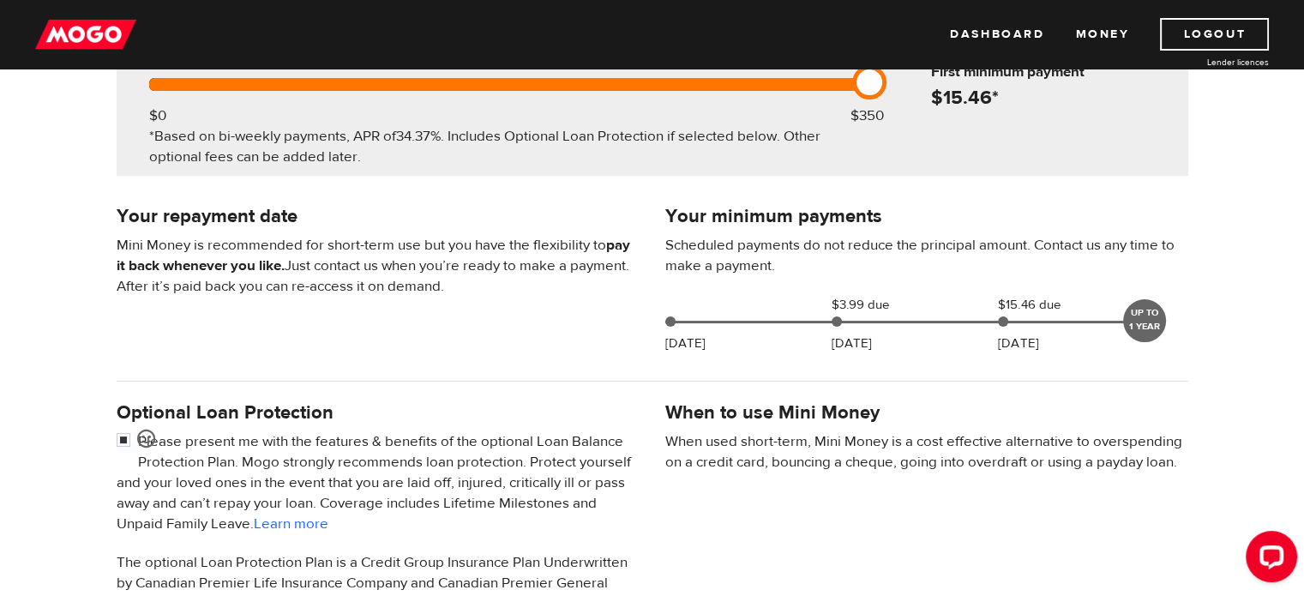
scroll to position [343, 0]
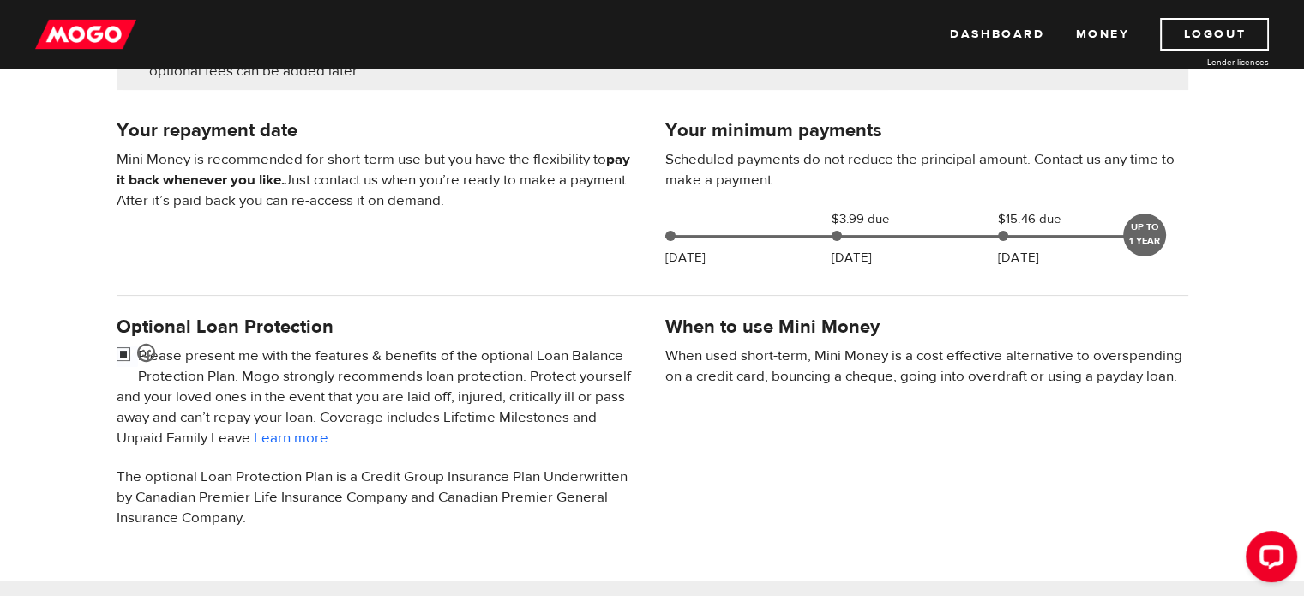
click at [120, 350] on input "checkbox" at bounding box center [127, 356] width 21 height 21
checkbox input "false"
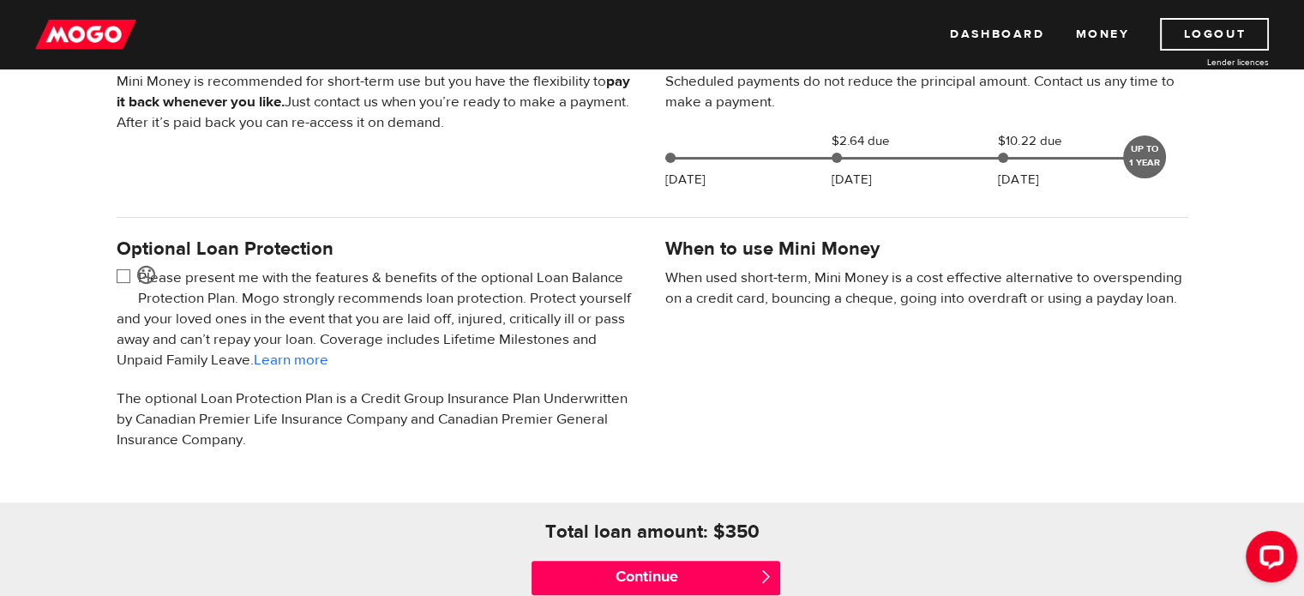
scroll to position [515, 0]
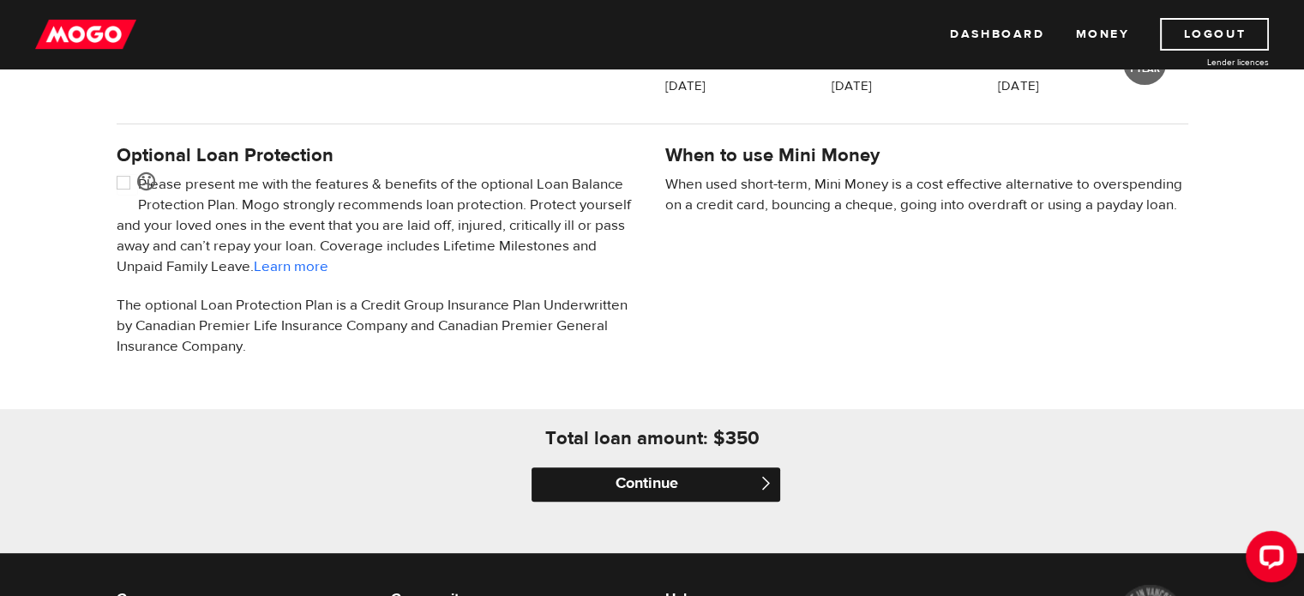
click at [648, 484] on input "Continue" at bounding box center [656, 484] width 249 height 34
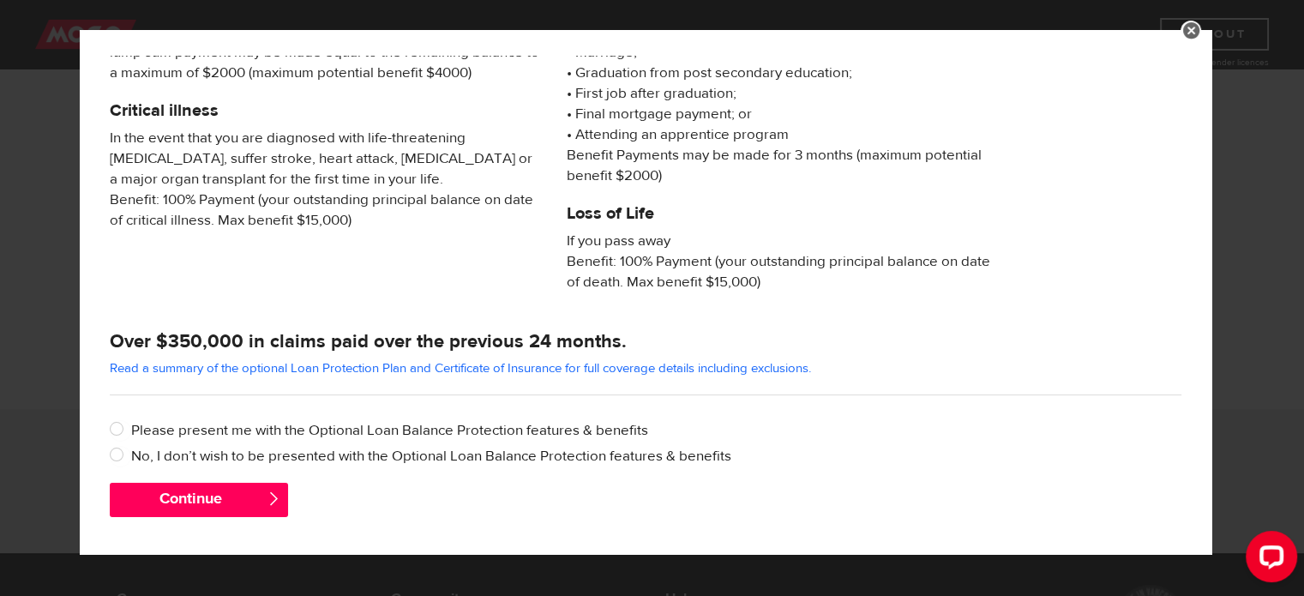
scroll to position [331, 0]
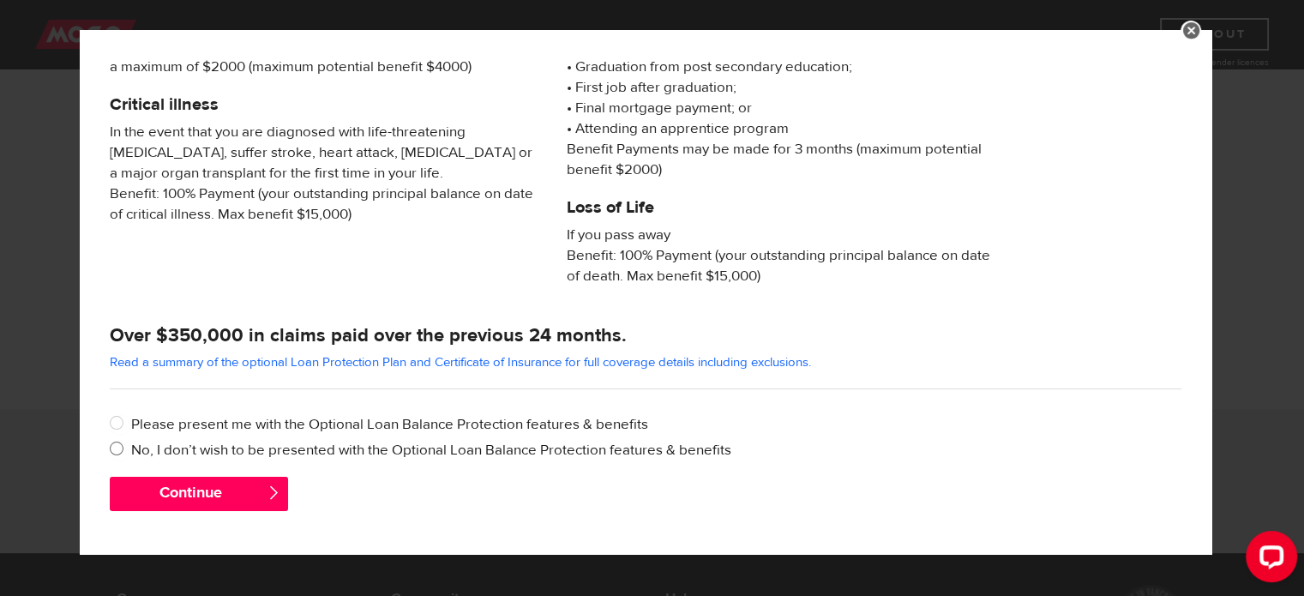
click at [115, 446] on input "No, I don’t wish to be presented with the Optional Loan Balance Protection feat…" at bounding box center [120, 450] width 21 height 21
radio input "true"
click at [168, 491] on button "Continue" at bounding box center [199, 494] width 178 height 34
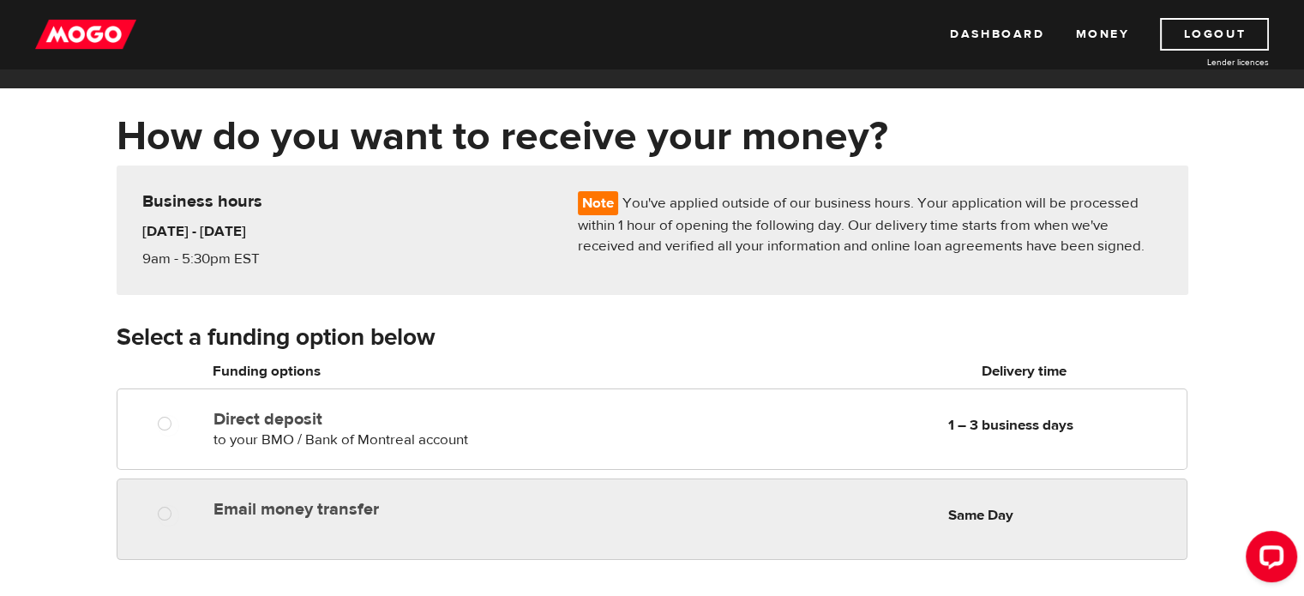
scroll to position [86, 0]
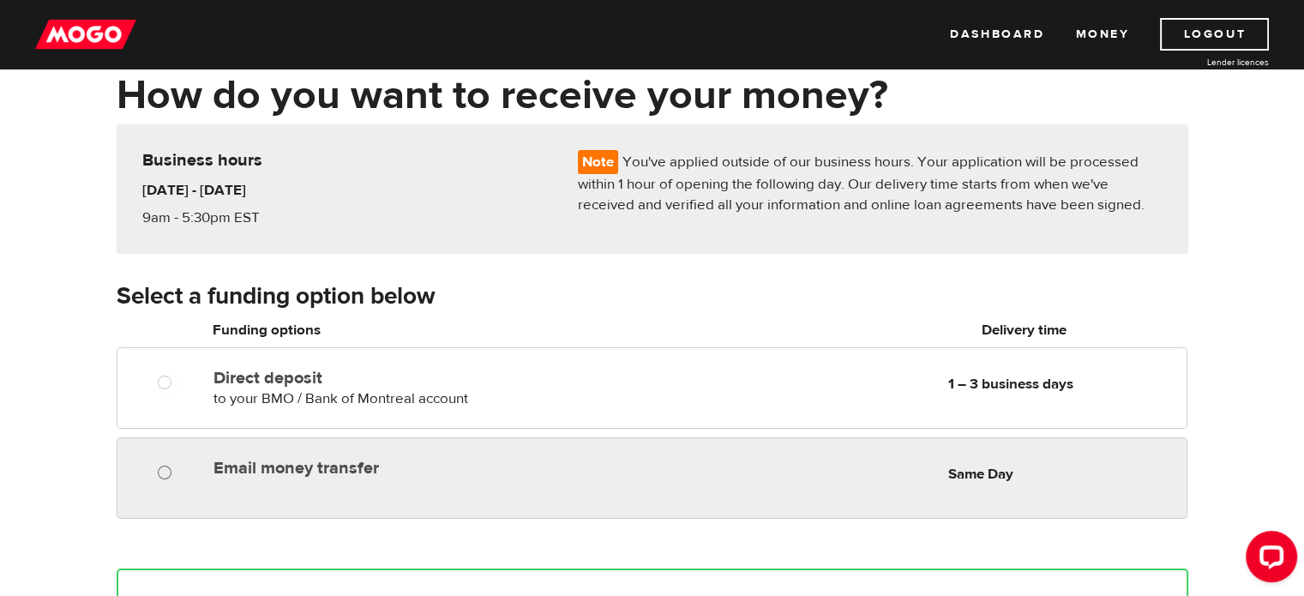
radio input "true"
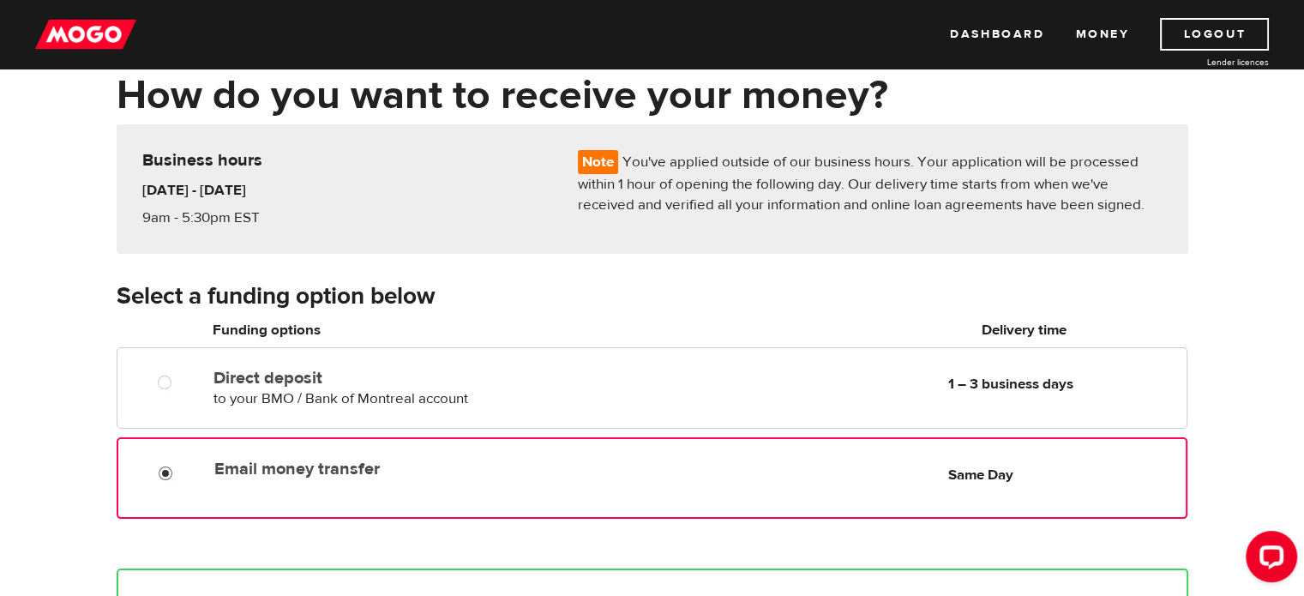
click at [162, 470] on input "Email money transfer" at bounding box center [169, 475] width 21 height 21
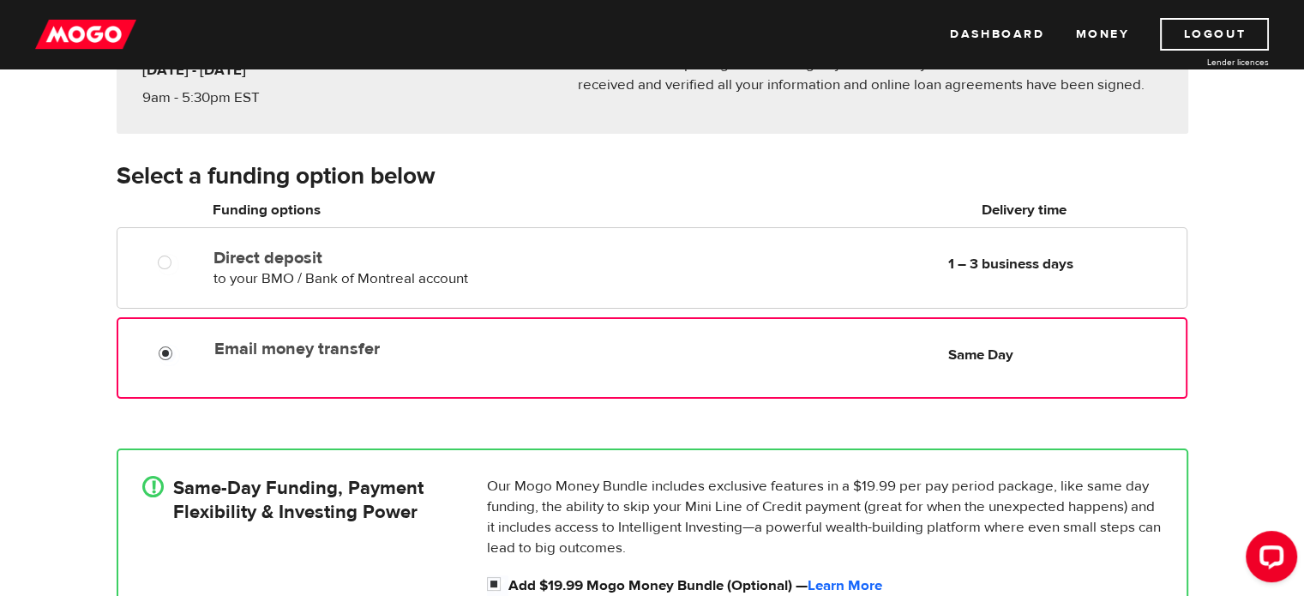
scroll to position [257, 0]
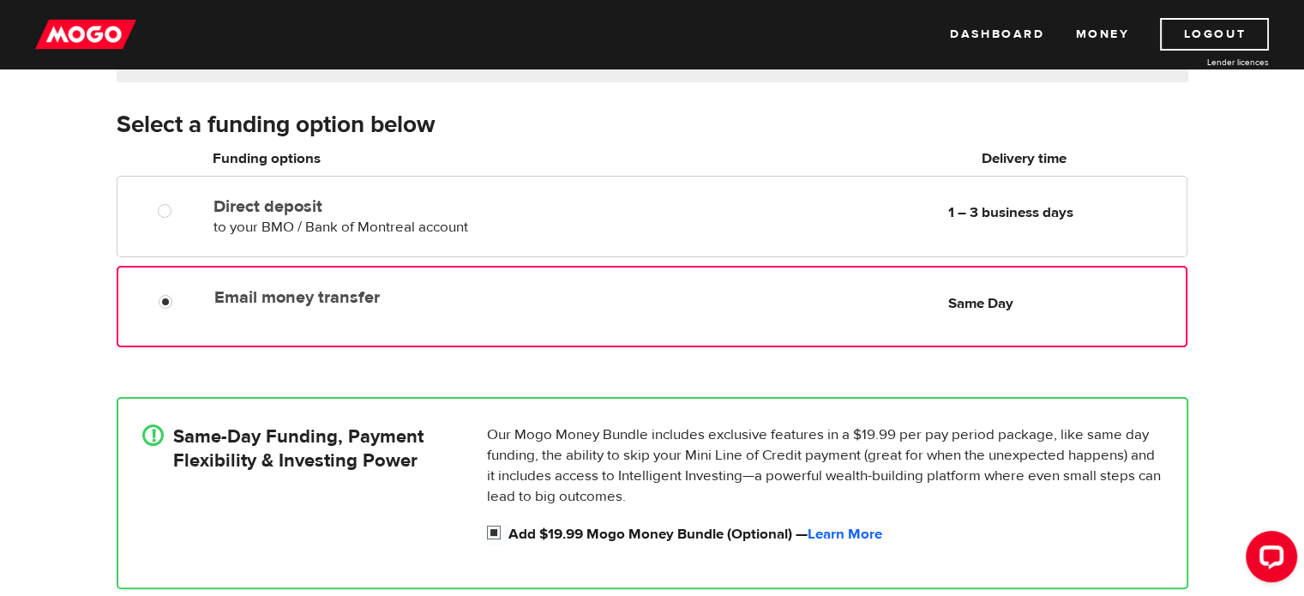
click at [492, 526] on input "Add $19.99 Mogo Money Bundle (Optional) — Learn More" at bounding box center [497, 534] width 21 height 21
checkbox input "false"
radio input "false"
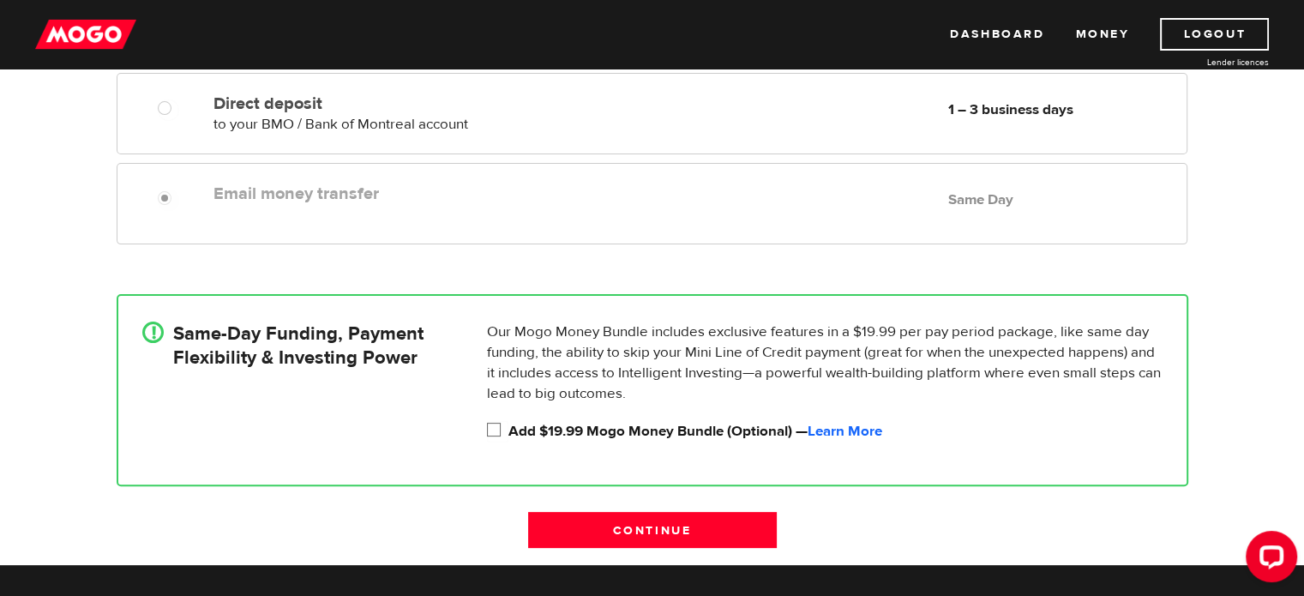
scroll to position [429, 0]
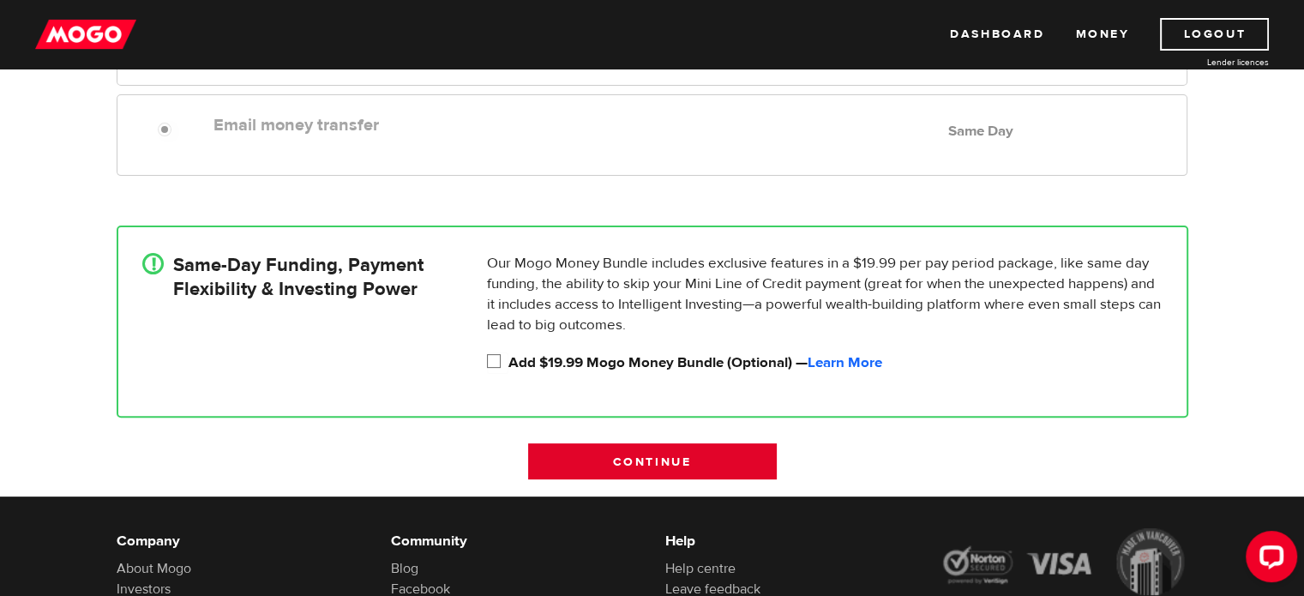
click at [631, 455] on input "Continue" at bounding box center [652, 461] width 249 height 36
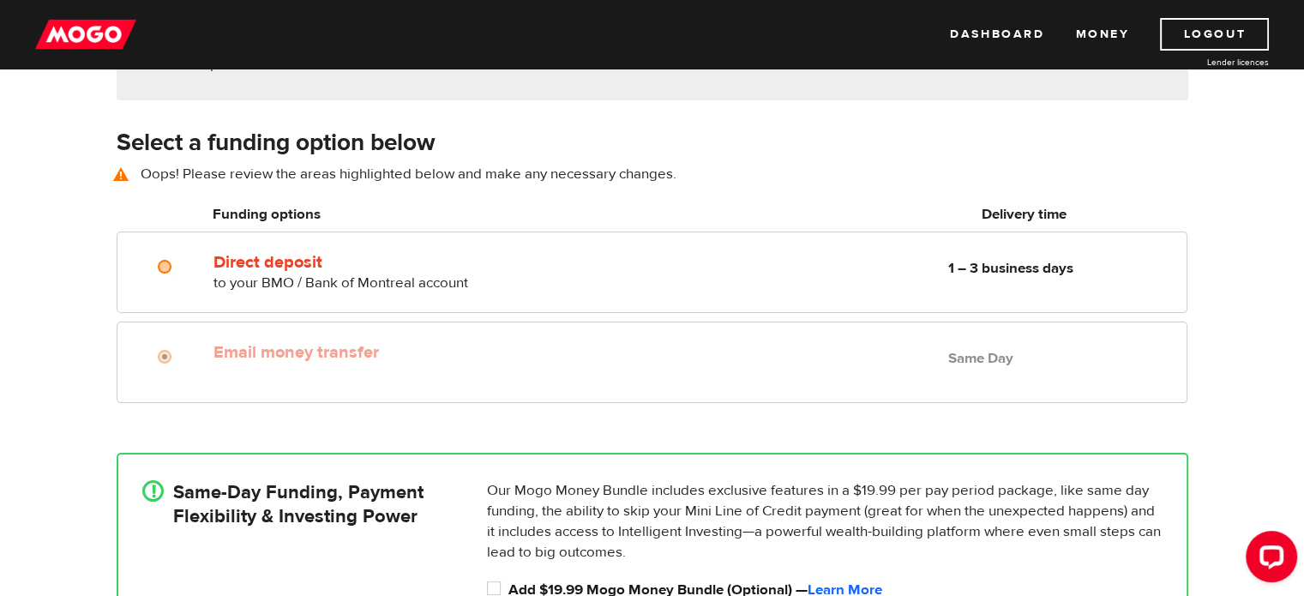
scroll to position [238, 0]
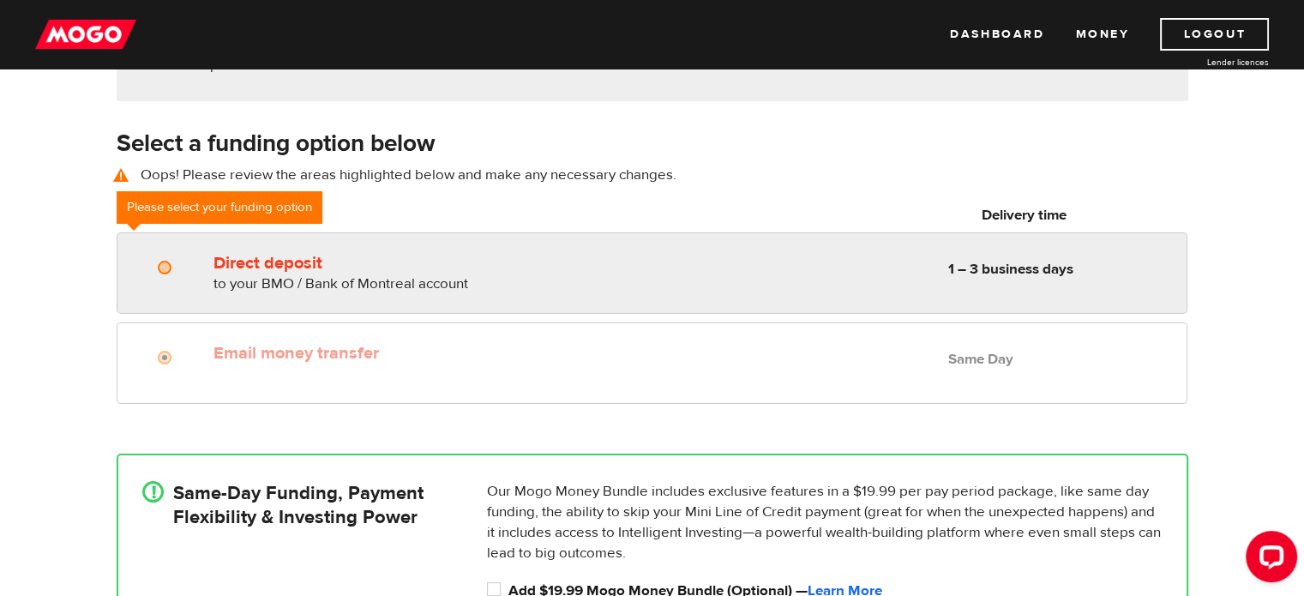
radio input "true"
click at [168, 265] on input "Direct deposit" at bounding box center [168, 269] width 21 height 21
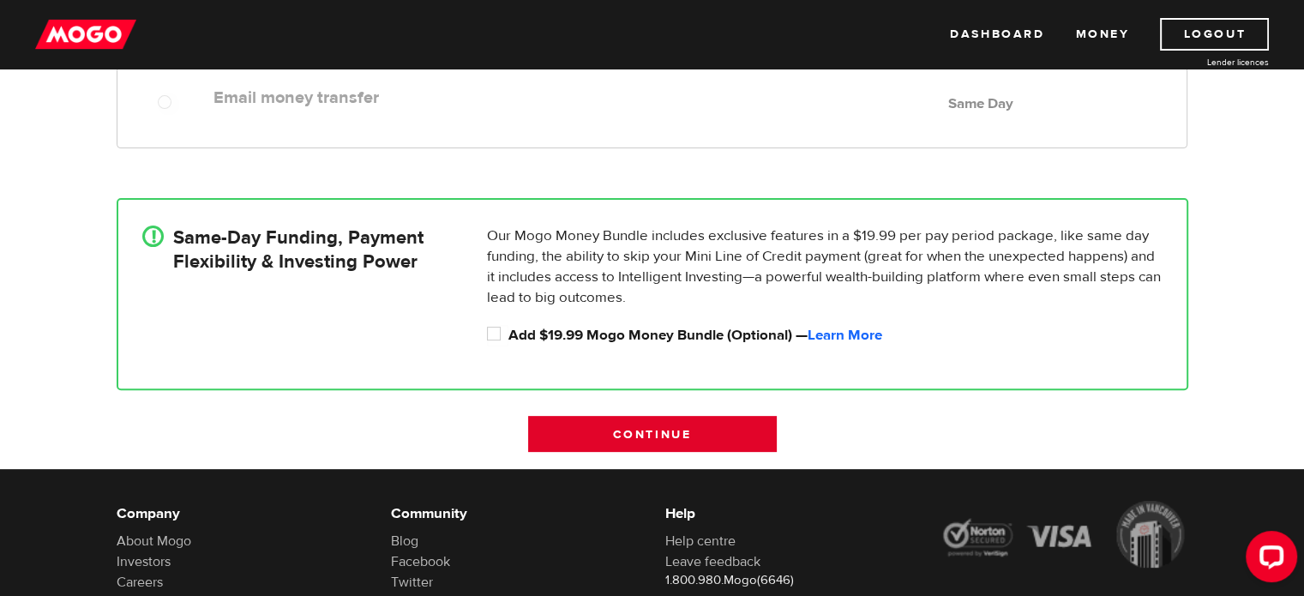
scroll to position [496, 0]
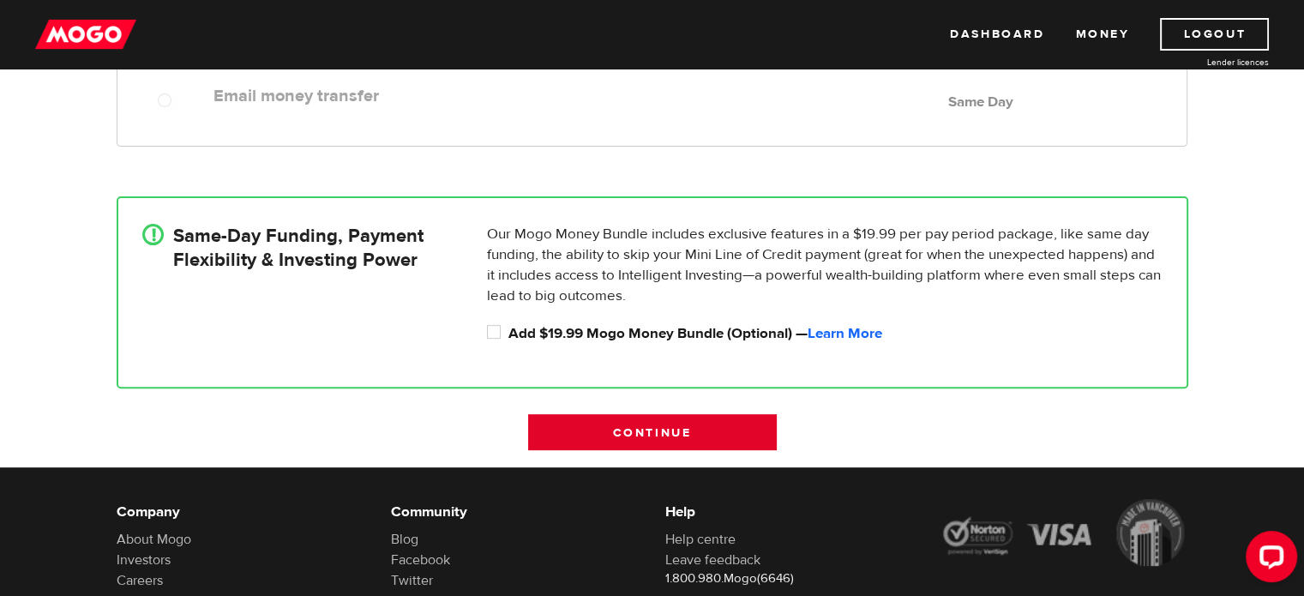
click at [638, 428] on input "Continue" at bounding box center [652, 432] width 249 height 36
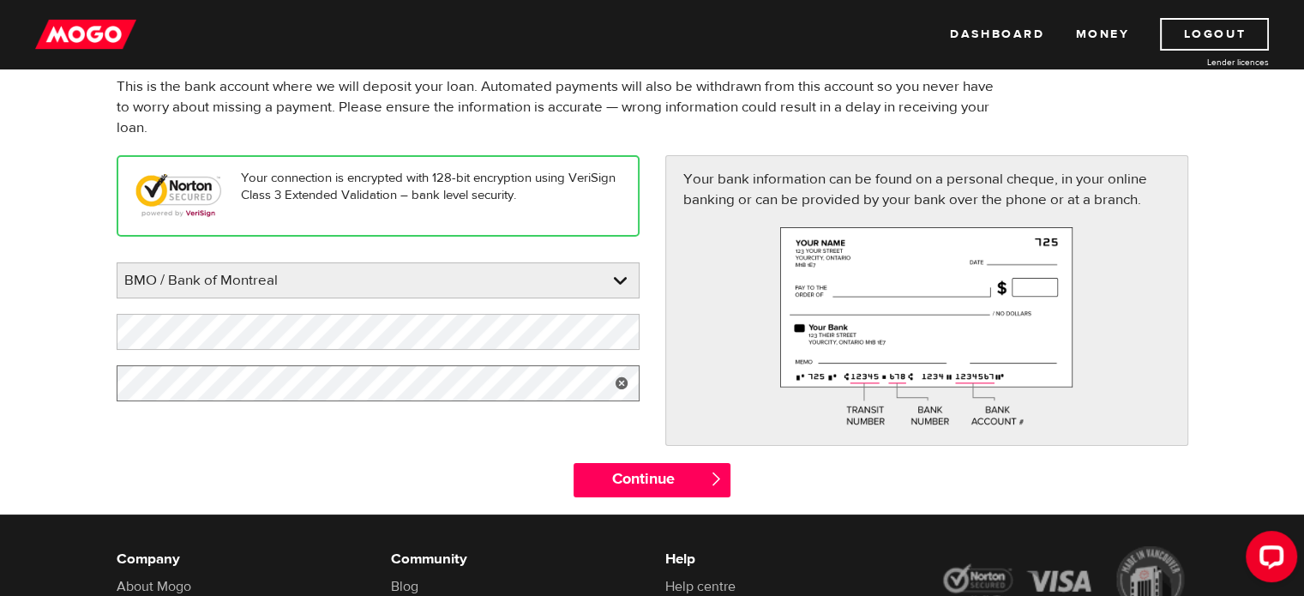
scroll to position [172, 0]
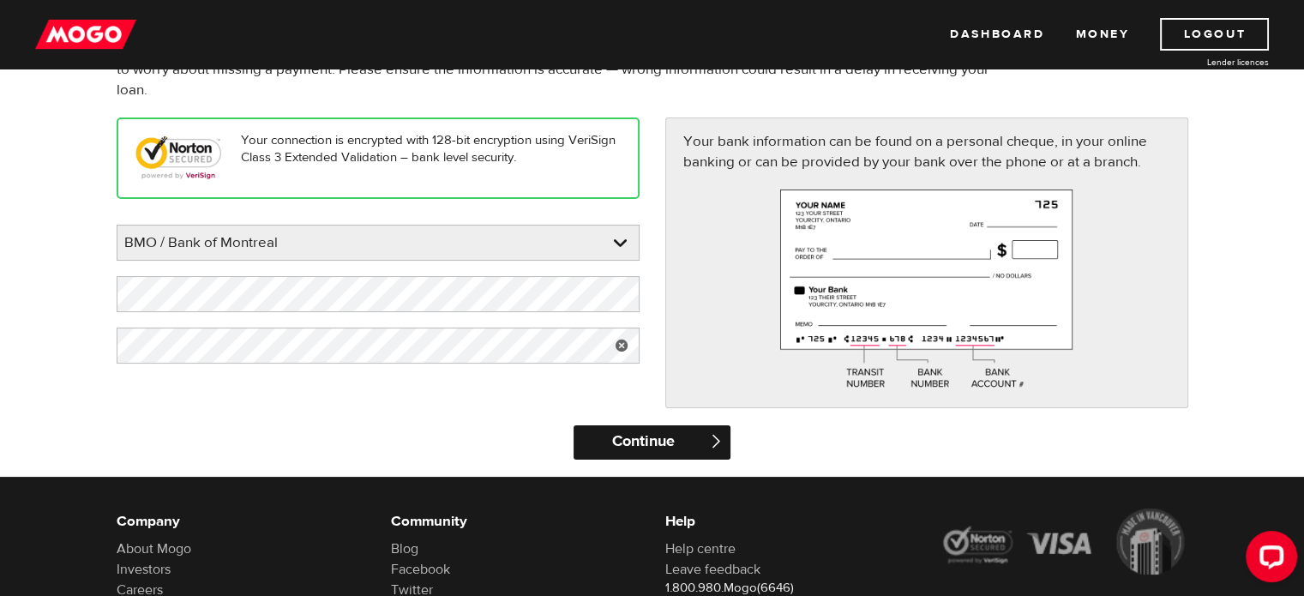
click at [654, 445] on input "Continue" at bounding box center [652, 442] width 157 height 34
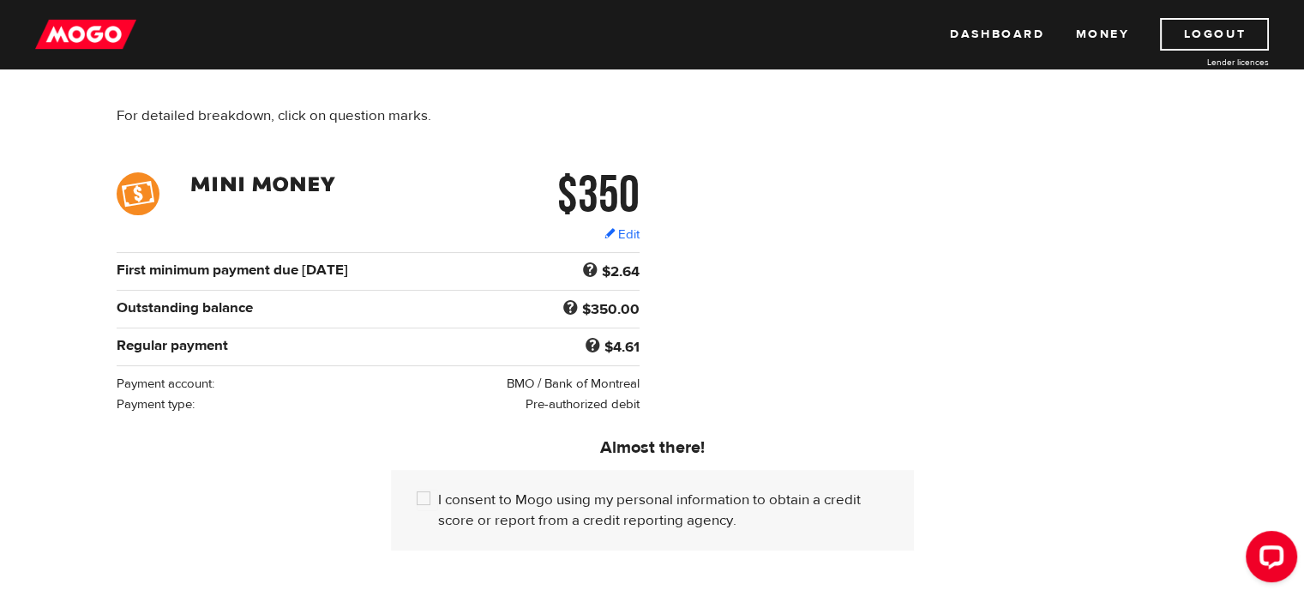
scroll to position [257, 0]
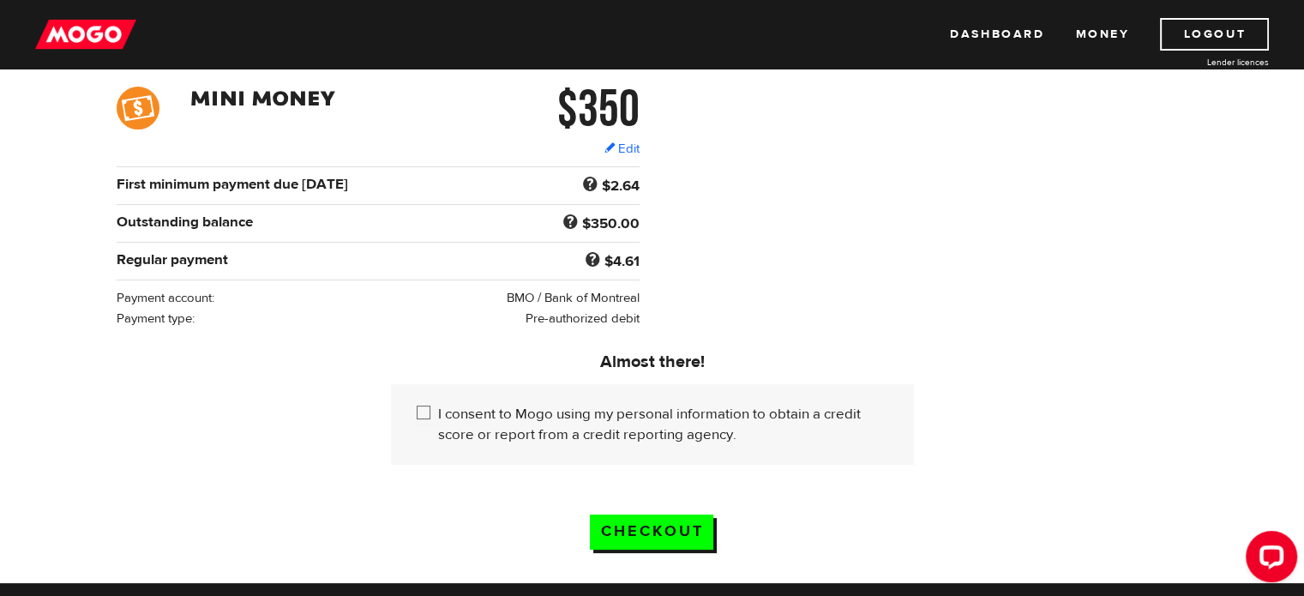
click at [421, 406] on input "I consent to Mogo using my personal information to obtain a credit score or rep…" at bounding box center [427, 414] width 21 height 21
checkbox input "true"
click at [645, 530] on input "Checkout" at bounding box center [652, 532] width 124 height 35
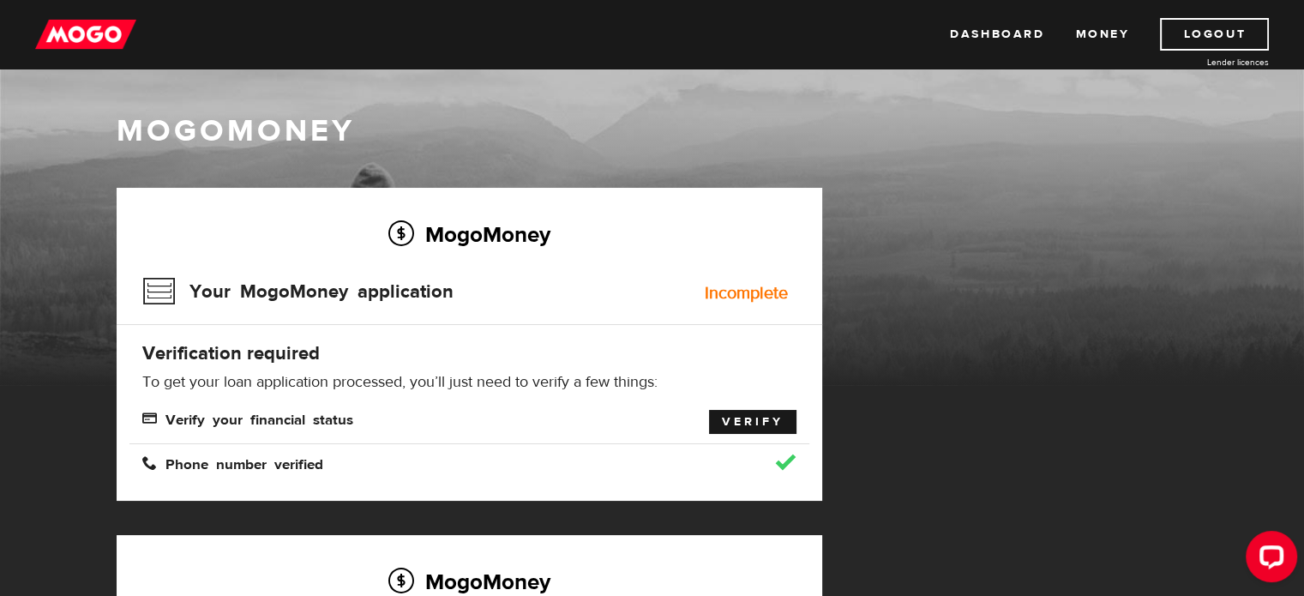
click at [749, 420] on link "Verify" at bounding box center [752, 422] width 87 height 24
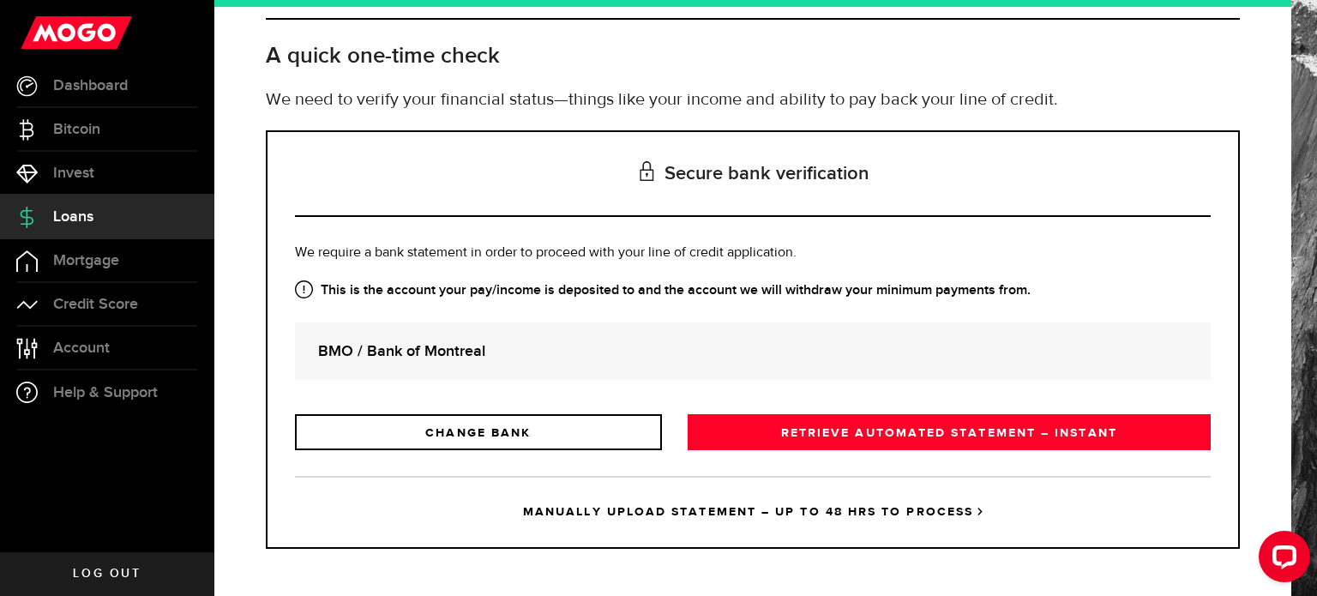
scroll to position [78, 0]
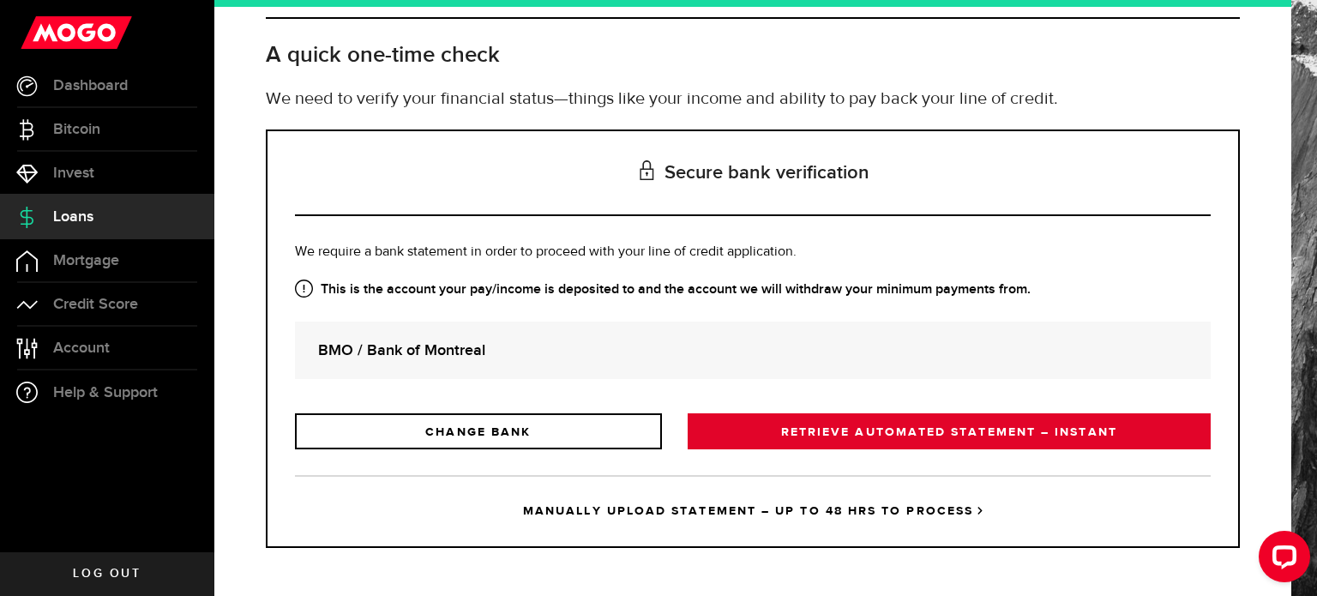
click at [875, 430] on link "RETRIEVE AUTOMATED STATEMENT – INSTANT" at bounding box center [949, 431] width 523 height 36
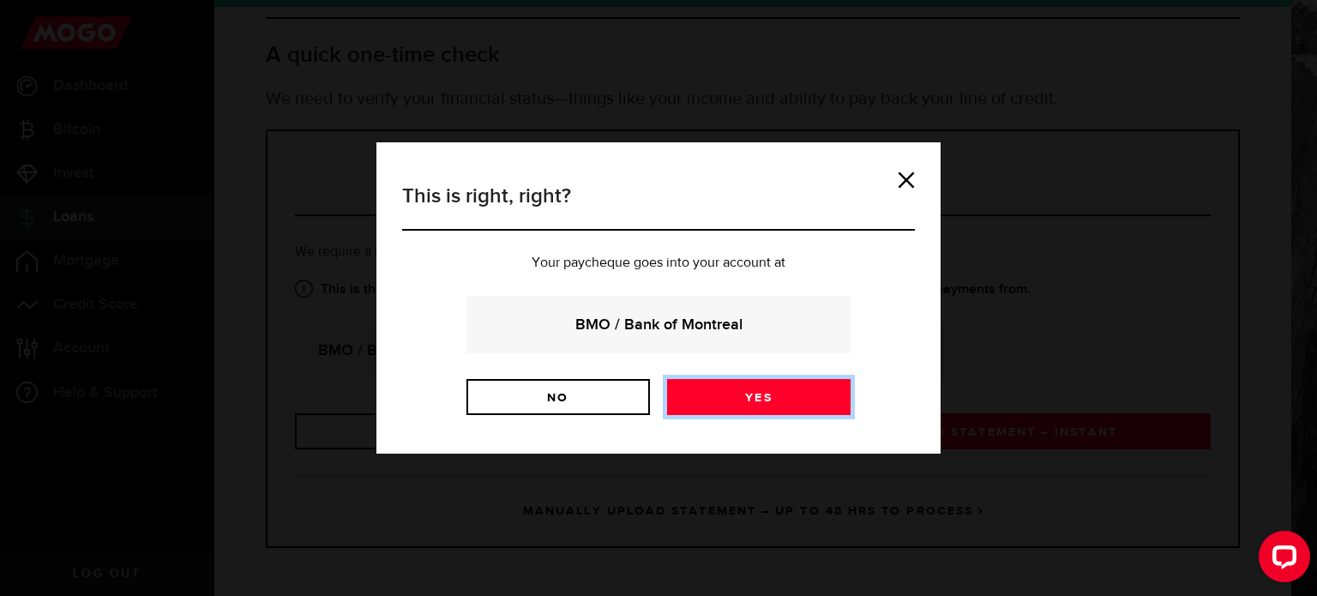
click at [765, 396] on link "Yes" at bounding box center [759, 397] width 184 height 36
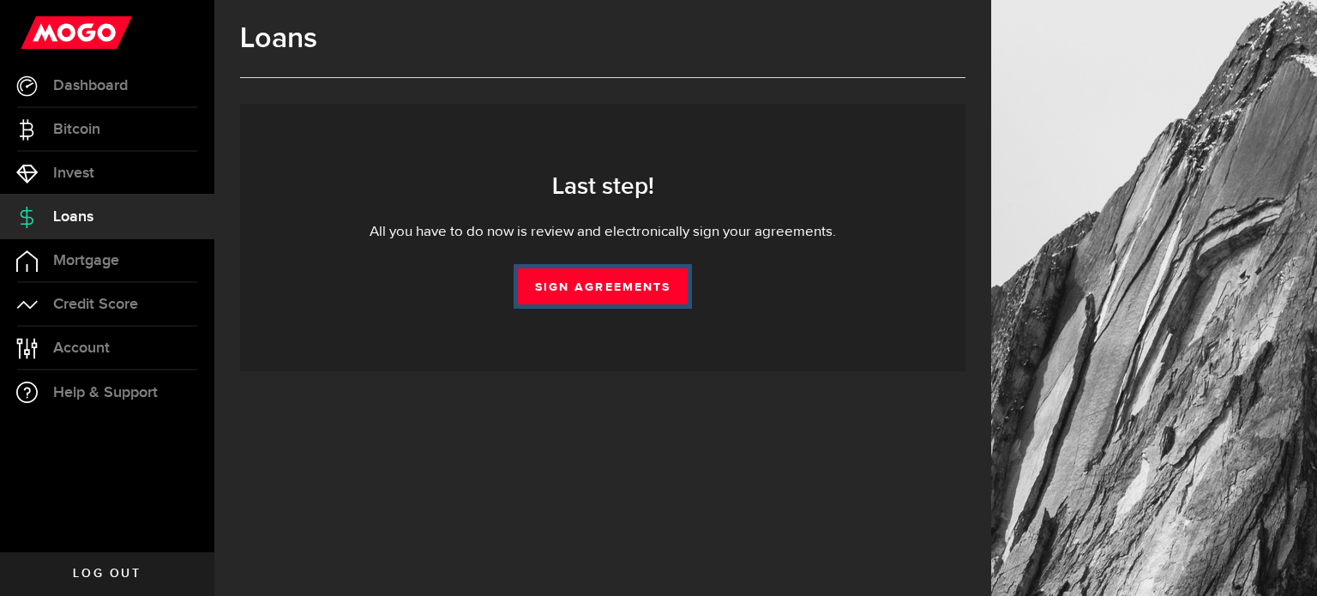
drag, startPoint x: 585, startPoint y: 287, endPoint x: 583, endPoint y: 377, distance: 89.2
click at [585, 287] on link "Sign Agreements" at bounding box center [603, 286] width 170 height 36
